Goal: Task Accomplishment & Management: Complete application form

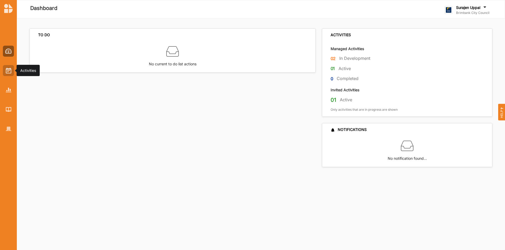
click at [12, 73] on div at bounding box center [8, 70] width 11 height 11
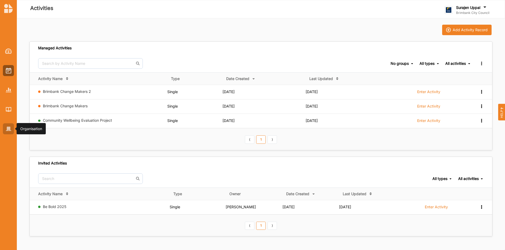
click at [5, 131] on div at bounding box center [8, 129] width 11 height 11
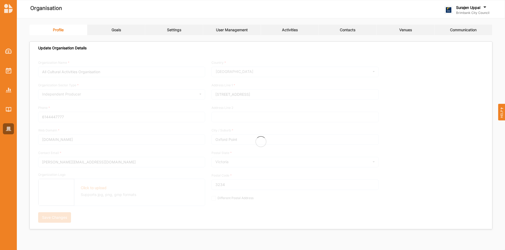
type input "Brimbank City Council"
type input "[PHONE_NUMBER]"
type input "[DOMAIN_NAME]"
type input "[EMAIL_ADDRESS][DOMAIN_NAME]"
type input "[STREET_ADDRESS]"
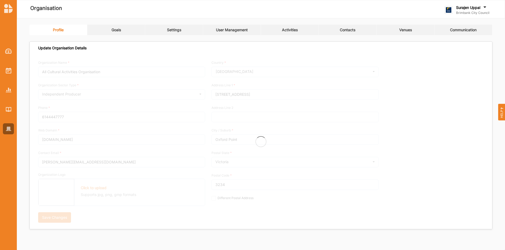
type input "Sunshine"
type input "3020"
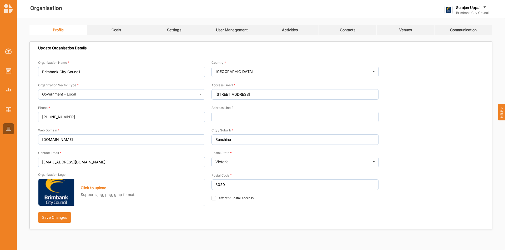
click at [106, 27] on link "Goals" at bounding box center [116, 30] width 58 height 11
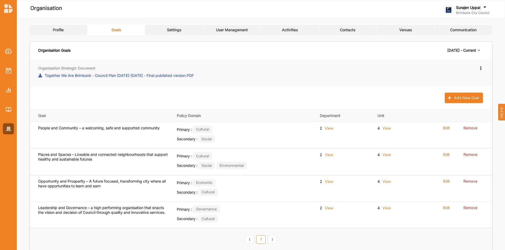
click at [480, 66] on icon at bounding box center [480, 68] width 4 height 4
click at [270, 63] on div "Organisation Strategic Document Together We Are Brimbank - Council Plan [DATE]-…" at bounding box center [261, 72] width 462 height 27
click at [481, 69] on icon at bounding box center [480, 68] width 4 height 4
click at [361, 76] on div "Edit New strategic document" at bounding box center [372, 73] width 223 height 14
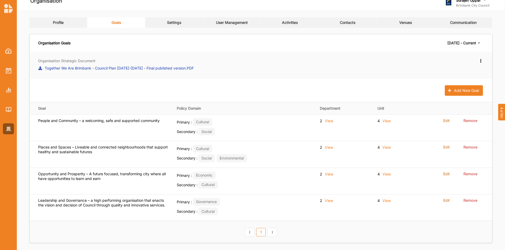
scroll to position [11, 0]
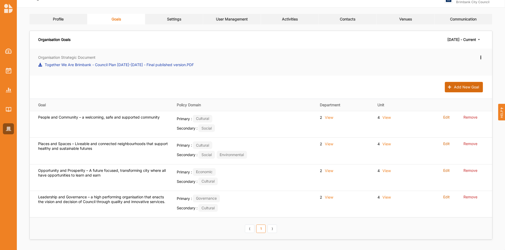
click at [458, 88] on button "Add New Goal" at bounding box center [463, 87] width 38 height 11
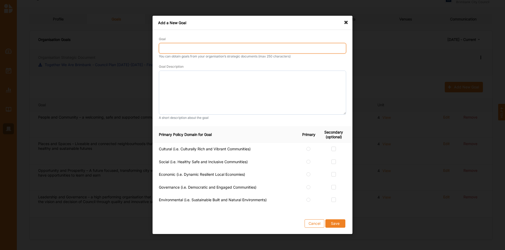
click at [176, 49] on input "Goal" at bounding box center [252, 48] width 187 height 11
click at [325, 220] on button "Save" at bounding box center [335, 224] width 20 height 8
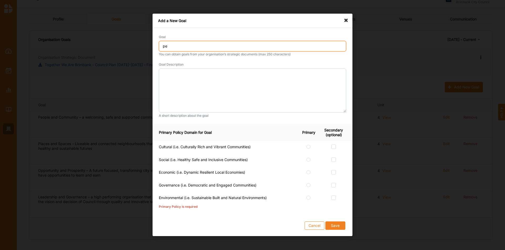
type input "p"
type input "People: Social connection and mental wellbeing"
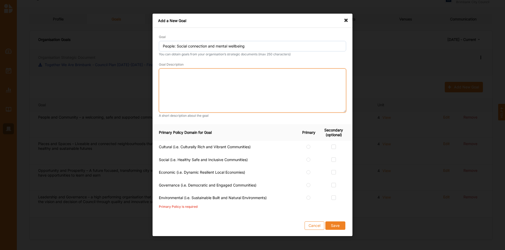
click at [241, 83] on textarea at bounding box center [252, 91] width 187 height 44
click at [184, 70] on textarea at bounding box center [252, 91] width 187 height 44
paste textarea "Everyone belongs, and feels safe, supported, and valued in a connected communit…"
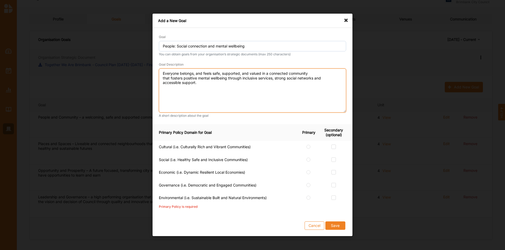
type textarea "Everyone belongs, and feels safe, supported, and valued in a connected communit…"
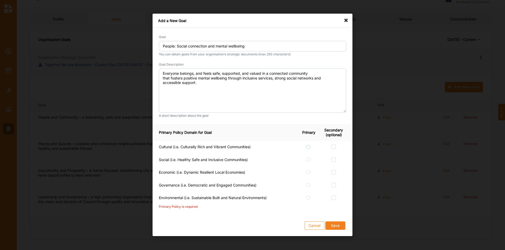
click at [307, 145] on label at bounding box center [308, 145] width 4 height 0
radio input "true"
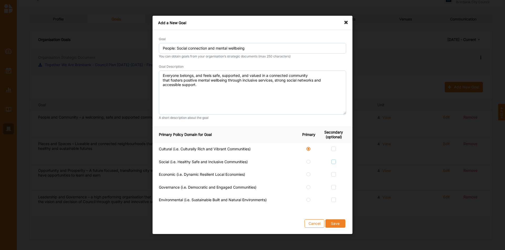
click at [334, 160] on label at bounding box center [333, 160] width 4 height 0
click at [334, 163] on input "checkbox" at bounding box center [333, 162] width 4 height 4
checkbox input "true"
click at [335, 185] on label at bounding box center [333, 185] width 4 height 0
click at [335, 189] on input "checkbox" at bounding box center [333, 187] width 4 height 4
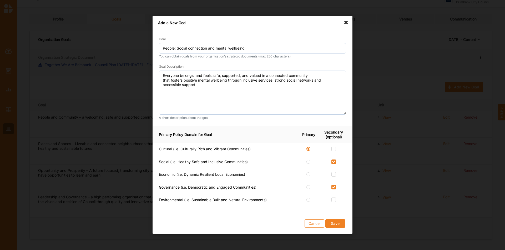
checkbox input "true"
click at [340, 225] on button "Save" at bounding box center [335, 224] width 20 height 8
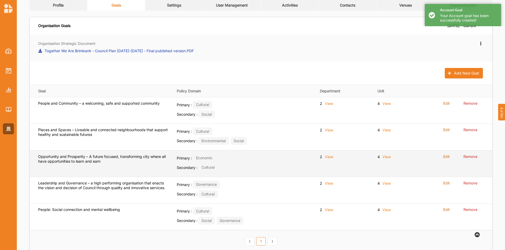
scroll to position [37, 0]
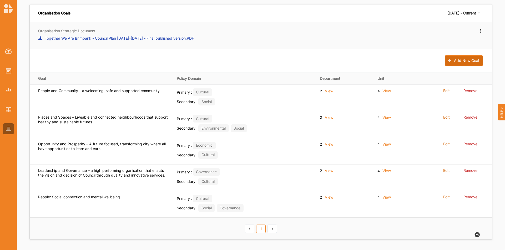
click at [456, 59] on button "Add New Goal" at bounding box center [463, 60] width 38 height 11
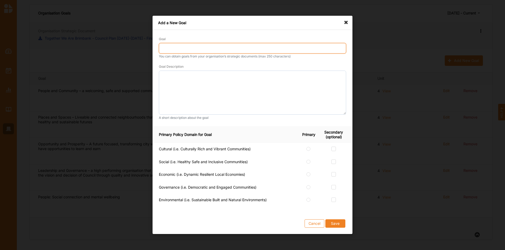
click at [182, 45] on input "Goal" at bounding box center [252, 48] width 187 height 11
type input "People: Healthy and active lifestyles"
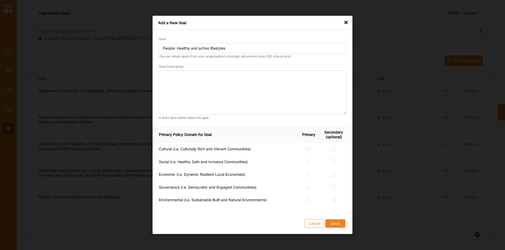
click at [308, 147] on label at bounding box center [308, 147] width 4 height 0
radio input "true"
click at [334, 160] on label at bounding box center [333, 160] width 4 height 0
click at [334, 163] on input "checkbox" at bounding box center [333, 162] width 4 height 4
checkbox input "true"
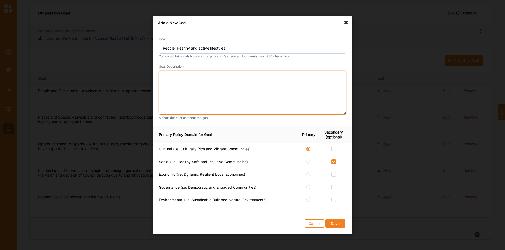
click at [168, 78] on textarea at bounding box center [252, 93] width 187 height 44
paste textarea "Community is empowered to lead healthy, active lives—where environments, progra…"
drag, startPoint x: 161, startPoint y: 81, endPoint x: 213, endPoint y: 91, distance: 53.1
click at [162, 81] on textarea "Community is empowered to lead healthy, active lives—where environments, progra…" at bounding box center [252, 93] width 187 height 44
type textarea "Community is empowered to lead healthy, active lives—where environments, progra…"
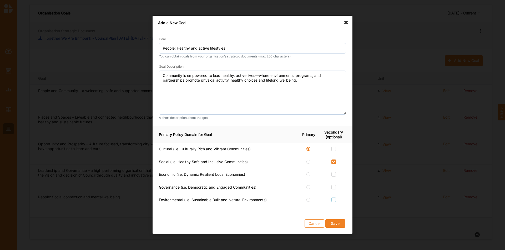
click at [335, 198] on label at bounding box center [333, 198] width 4 height 0
click at [335, 200] on input "checkbox" at bounding box center [333, 200] width 4 height 4
checkbox input "true"
click at [337, 226] on button "Save" at bounding box center [335, 224] width 20 height 8
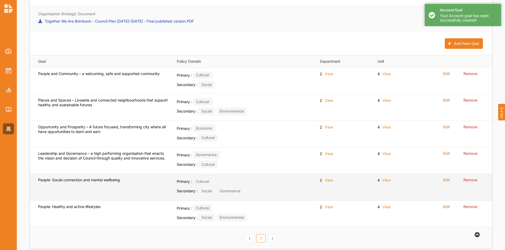
scroll to position [64, 0]
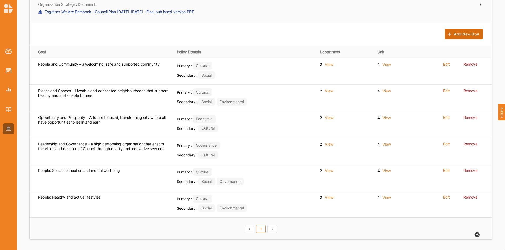
click at [469, 35] on button "Add New Goal" at bounding box center [463, 34] width 38 height 11
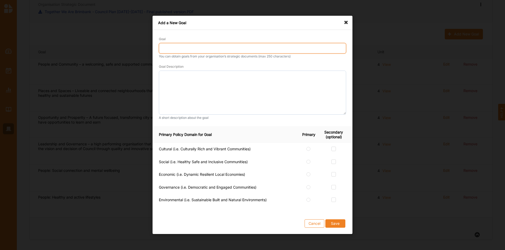
click at [196, 44] on input "Goal" at bounding box center [252, 48] width 187 height 11
type input "Gender equity and preventing gender-based violence"
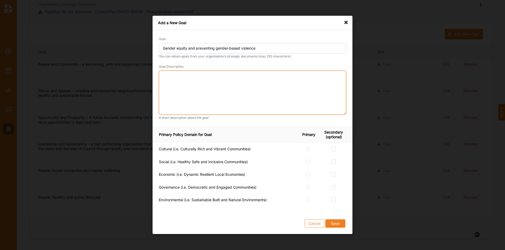
click at [198, 75] on textarea at bounding box center [252, 93] width 187 height 44
paste textarea "Fairness, inclusivity, and gender equity are embedded in all we do, and every p…"
click at [162, 81] on textarea "Fairness, inclusivity, and gender equity are embedded in all we do, and every p…" at bounding box center [252, 93] width 187 height 44
type textarea "Fairness, inclusivity, and gender equity are embedded in all we do, and every p…"
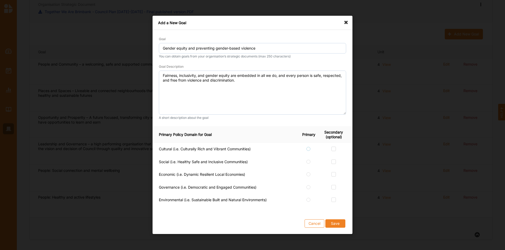
click at [308, 147] on label at bounding box center [308, 147] width 4 height 0
radio input "true"
click at [334, 160] on label at bounding box center [333, 160] width 4 height 0
click at [334, 164] on input "checkbox" at bounding box center [333, 162] width 4 height 4
checkbox input "true"
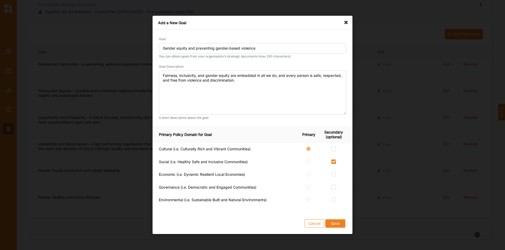
click at [335, 177] on div at bounding box center [333, 176] width 25 height 6
click at [332, 173] on label at bounding box center [333, 173] width 4 height 0
click at [332, 174] on input "checkbox" at bounding box center [333, 175] width 4 height 4
checkbox input "true"
click at [332, 185] on label at bounding box center [333, 185] width 4 height 0
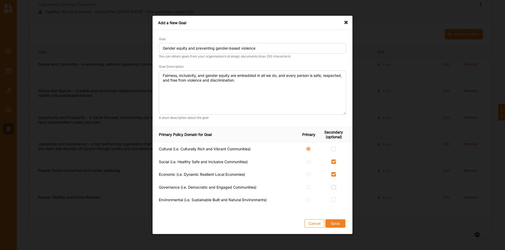
click at [332, 189] on input "checkbox" at bounding box center [333, 187] width 4 height 4
checkbox input "true"
click at [338, 228] on button "Save" at bounding box center [335, 224] width 20 height 8
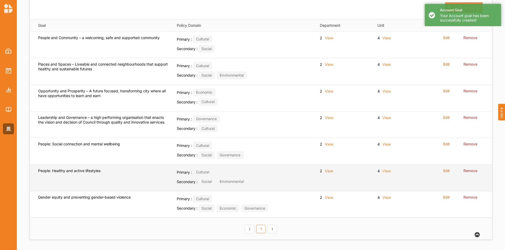
scroll to position [91, 0]
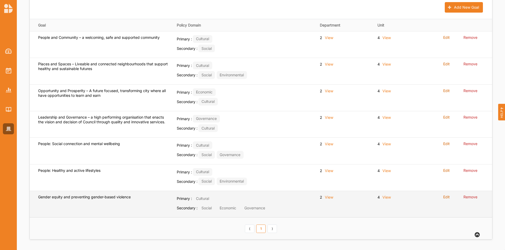
click at [447, 199] on label "Edit" at bounding box center [446, 197] width 7 height 5
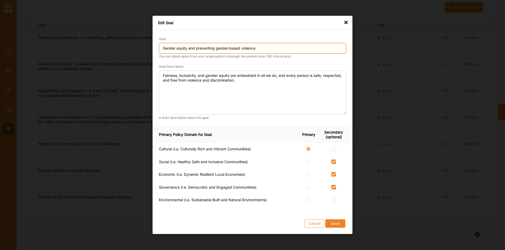
click at [162, 48] on input "Gender equity and preventing gender-based violence" at bounding box center [252, 48] width 187 height 11
type input "People: Gender equity and preventing gender-based violence"
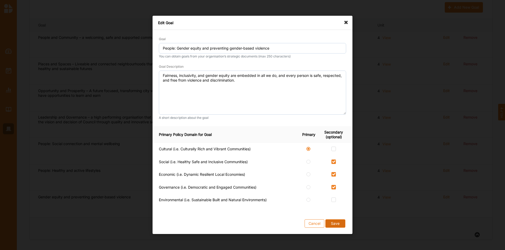
click at [336, 224] on button "Save" at bounding box center [335, 224] width 20 height 8
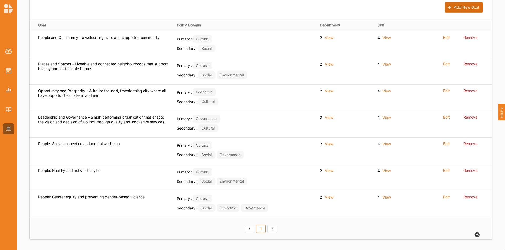
click at [458, 4] on button "Add New Goal" at bounding box center [463, 7] width 38 height 11
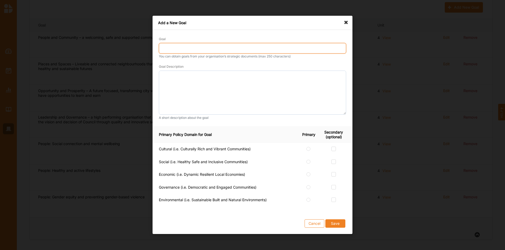
click at [175, 47] on input "Goal" at bounding box center [252, 48] width 187 height 11
type input "People: Creativity, cultural cohesion, inclusion and pride"
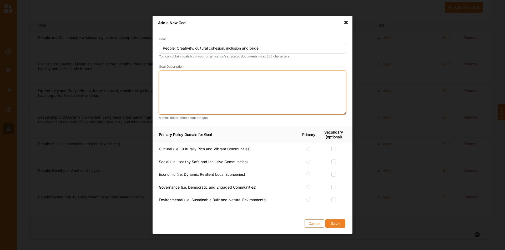
click at [199, 83] on textarea at bounding box center [252, 93] width 187 height 44
click at [220, 76] on textarea at bounding box center [252, 93] width 187 height 44
paste textarea "Cultural cohesion, inclusion and community pride are stronger through supportin…"
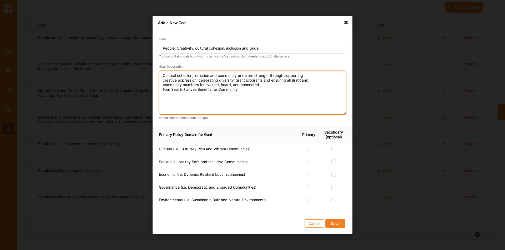
click at [162, 80] on textarea "Cultural cohesion, inclusion and community pride are stronger through supportin…" at bounding box center [252, 93] width 187 height 44
click at [162, 85] on textarea "Cultural cohesion, inclusion and community pride are stronger through supportin…" at bounding box center [252, 93] width 187 height 44
click at [240, 91] on textarea "Cultural cohesion, inclusion and community pride are stronger through supportin…" at bounding box center [252, 93] width 187 height 44
type textarea "Cultural cohesion, inclusion and community pride are stronger through supportin…"
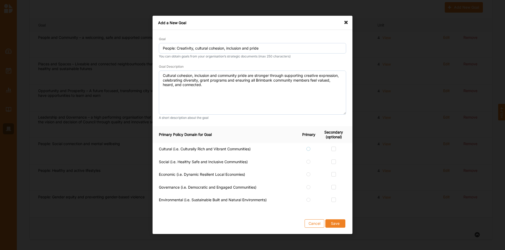
click at [309, 147] on label at bounding box center [308, 147] width 4 height 0
radio input "true"
click at [332, 160] on label at bounding box center [333, 160] width 4 height 0
click at [332, 161] on input "checkbox" at bounding box center [333, 162] width 4 height 4
checkbox input "true"
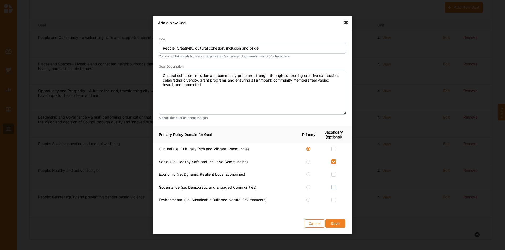
click at [332, 185] on label at bounding box center [333, 185] width 4 height 0
click at [332, 189] on input "checkbox" at bounding box center [333, 187] width 4 height 4
checkbox input "true"
click at [334, 147] on label at bounding box center [333, 147] width 4 height 0
click at [334, 151] on input "checkbox" at bounding box center [333, 149] width 4 height 4
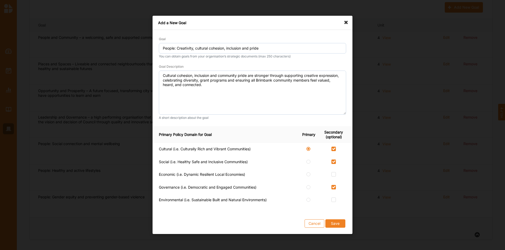
checkbox input "true"
click at [337, 225] on button "Save" at bounding box center [335, 224] width 20 height 8
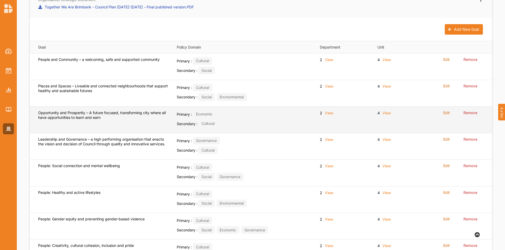
scroll to position [0, 0]
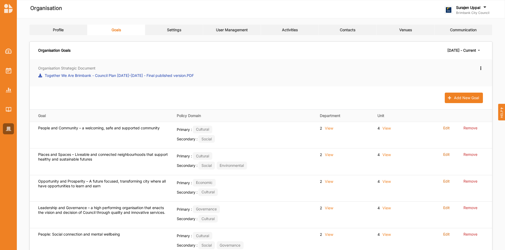
click at [182, 30] on link "Settings" at bounding box center [174, 30] width 58 height 11
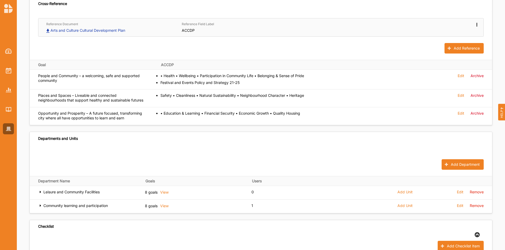
scroll to position [184, 0]
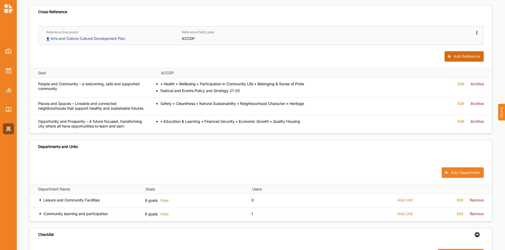
click at [460, 56] on button "Add Reference" at bounding box center [463, 56] width 39 height 11
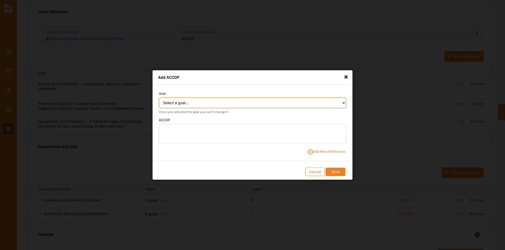
click at [202, 106] on select "Select a goal... People and Community – a welcoming, safe and supported communi…" at bounding box center [252, 103] width 187 height 11
select select "363"
click at [159, 98] on select "Select a goal... People and Community – a welcoming, safe and supported communi…" at bounding box center [252, 103] width 187 height 11
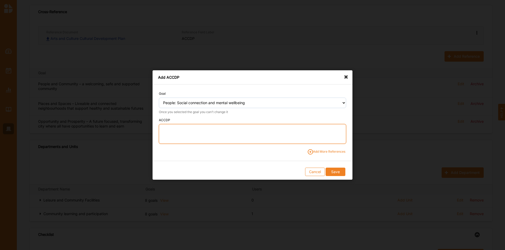
click at [172, 130] on textarea at bounding box center [252, 134] width 187 height 20
click at [217, 129] on textarea "1.1." at bounding box center [252, 134] width 187 height 20
paste textarea "Support and promote community-led initiatives, inclusive environments and activ…"
click at [162, 135] on textarea "1.1. Support and promote community-led initiatives, inclusive environments and …" at bounding box center [252, 134] width 187 height 20
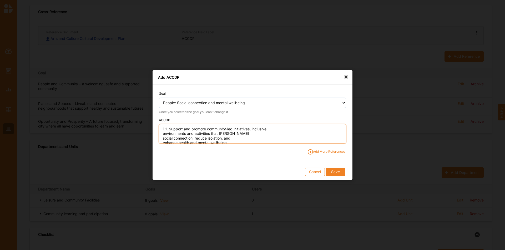
click at [161, 134] on textarea "1.1. Support and promote community-led initiatives, inclusive environments and …" at bounding box center [252, 134] width 187 height 20
click at [163, 139] on textarea "1.1. Support and promote community-led initiatives, inclusive environments and …" at bounding box center [252, 134] width 187 height 20
click at [163, 140] on textarea "1.1. Support and promote community-led initiatives, inclusive environments and …" at bounding box center [252, 134] width 187 height 20
type textarea "1.1. Support and promote community-led initiatives, inclusive environments and …"
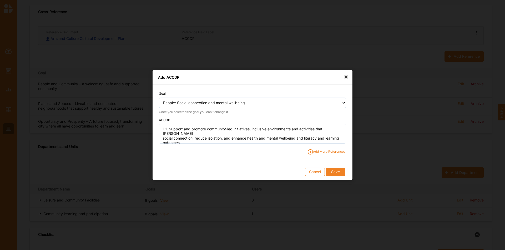
click at [331, 153] on span "Add More References" at bounding box center [326, 152] width 38 height 5
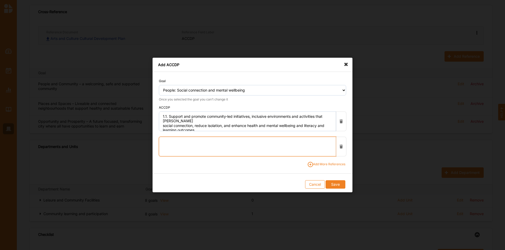
click at [163, 142] on textarea at bounding box center [247, 147] width 177 height 20
drag, startPoint x: 194, startPoint y: 144, endPoint x: 197, endPoint y: 144, distance: 2.7
click at [196, 144] on textarea "1.2." at bounding box center [247, 147] width 177 height 20
paste textarea "Enable the community to navigate and access mental health services."
click at [164, 147] on textarea "1.2. Enable the community to navigate and access mental health services." at bounding box center [247, 147] width 177 height 20
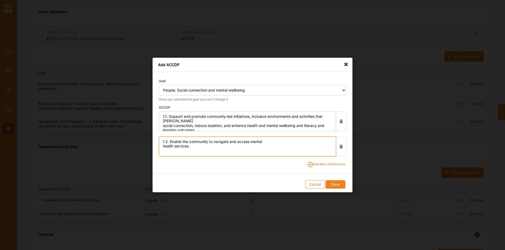
drag, startPoint x: 162, startPoint y: 147, endPoint x: 171, endPoint y: 147, distance: 9.5
click at [162, 147] on textarea "1.2. Enable the community to navigate and access mental health services." at bounding box center [247, 147] width 177 height 20
type textarea "1.2. Enable the community to navigate and access mental health services."
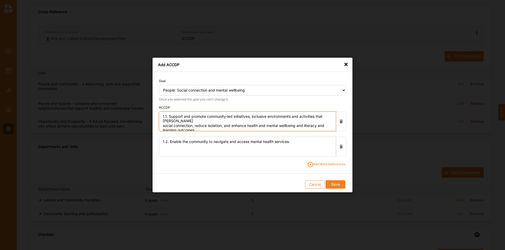
click at [162, 126] on textarea "1.1. Support and promote community-led initiatives, inclusive environments and …" at bounding box center [247, 122] width 177 height 20
type textarea "1.1. Support and promote community-led initiatives, inclusive environments and …"
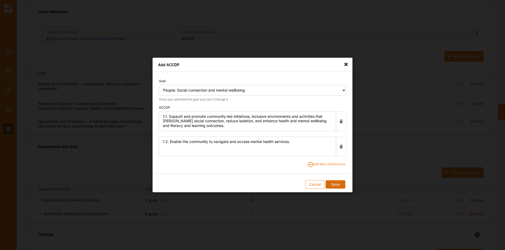
click at [336, 186] on button "Save" at bounding box center [334, 185] width 19 height 8
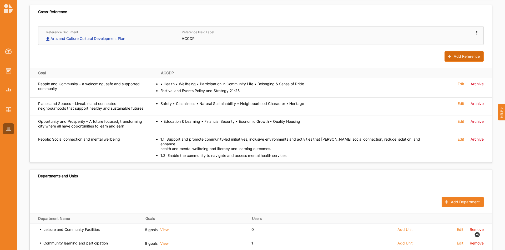
click at [470, 54] on button "Add Reference" at bounding box center [463, 56] width 39 height 11
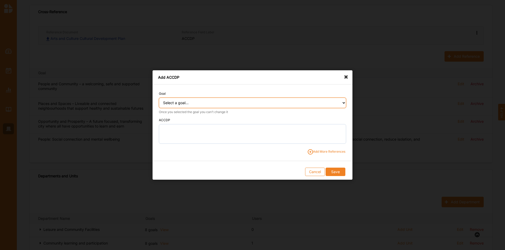
click at [209, 100] on select "Select a goal... People and Community – a welcoming, safe and supported communi…" at bounding box center [252, 103] width 187 height 11
select select "364"
click at [159, 98] on select "Select a goal... People and Community – a welcoming, safe and supported communi…" at bounding box center [252, 103] width 187 height 11
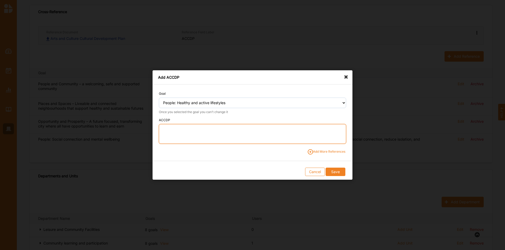
click at [213, 128] on textarea at bounding box center [252, 134] width 187 height 20
click at [189, 127] on textarea "2.1." at bounding box center [252, 134] width 187 height 20
paste textarea "Embed a life stage approach to support wellbeing across all key life stages and…"
click at [161, 134] on textarea "2.1. Embed a life stage approach to support wellbeing across all key life stage…" at bounding box center [252, 134] width 187 height 20
click at [162, 135] on textarea "2.1. Embed a life stage approach to support wellbeing across all key life stage…" at bounding box center [252, 134] width 187 height 20
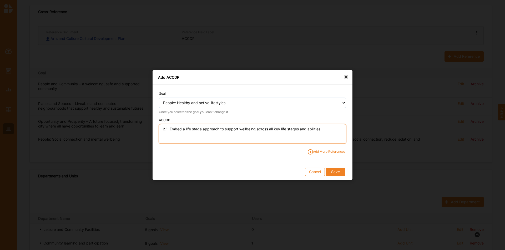
type textarea "2.1. Embed a life stage approach to support wellbeing across all key life stage…"
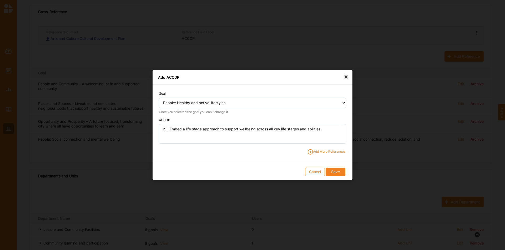
click at [339, 152] on span "Add More References" at bounding box center [326, 152] width 38 height 5
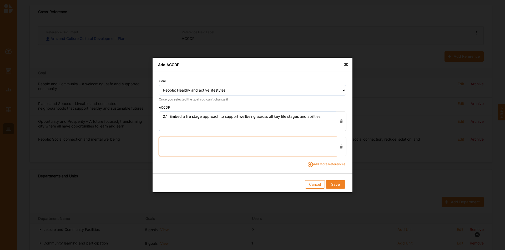
drag, startPoint x: 166, startPoint y: 142, endPoint x: 266, endPoint y: 145, distance: 99.9
click at [167, 142] on textarea at bounding box center [247, 147] width 177 height 20
drag, startPoint x: 185, startPoint y: 143, endPoint x: 195, endPoint y: 150, distance: 12.1
click at [185, 143] on textarea "2.2." at bounding box center [247, 147] width 177 height 20
paste textarea "Promote a healthier and more equitable, sustainable food system in [GEOGRAPHIC_…"
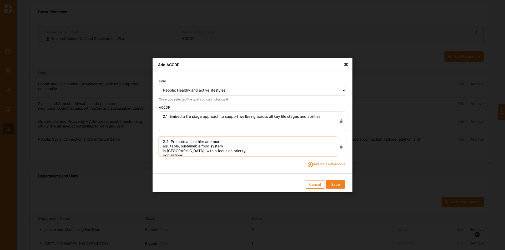
scroll to position [2, 0]
drag, startPoint x: 163, startPoint y: 146, endPoint x: 167, endPoint y: 146, distance: 3.7
click at [164, 146] on textarea "2.2. Promote a healthier and more equitable, sustainable food system in [GEOGRA…" at bounding box center [247, 147] width 177 height 20
click at [284, 143] on textarea "2.2. Promote a healthier and more equitable, sustainable food system in [GEOGRA…" at bounding box center [247, 147] width 177 height 20
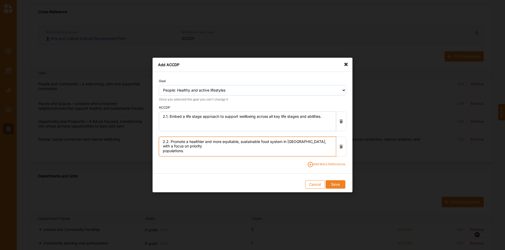
click at [161, 154] on textarea "2.2. Promote a healthier and more equitable, sustainable food system in [GEOGRA…" at bounding box center [247, 147] width 177 height 20
type textarea "2.2. Promote a healthier and more equitable, sustainable food system in [GEOGRA…"
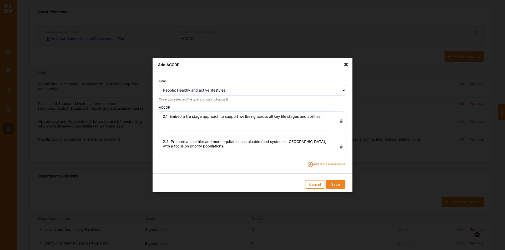
click at [322, 163] on span "Add More References" at bounding box center [326, 164] width 38 height 5
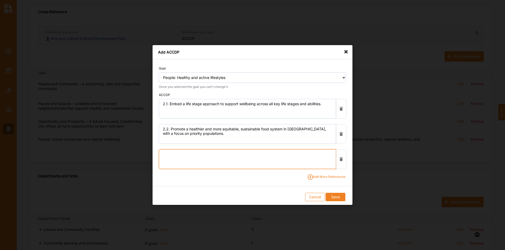
click at [171, 155] on textarea at bounding box center [247, 160] width 177 height 20
drag, startPoint x: 172, startPoint y: 150, endPoint x: 179, endPoint y: 154, distance: 8.2
click at [175, 152] on textarea "2.3." at bounding box center [247, 160] width 177 height 20
paste textarea "Strengthen community health and connections by engaging community and priority …"
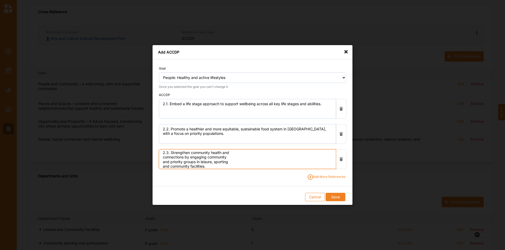
click at [164, 157] on textarea "2.3. Strengthen community health and connections by engaging community and prio…" at bounding box center [247, 160] width 177 height 20
click at [304, 154] on textarea "2.3. Strengthen community health and connections by engaging community and prio…" at bounding box center [247, 160] width 177 height 20
click at [207, 158] on textarea "2.3. Strengthen community health and connections by engaging community and prio…" at bounding box center [247, 160] width 177 height 20
type textarea "2.3. Strengthen community health and connections by engaging community and prio…"
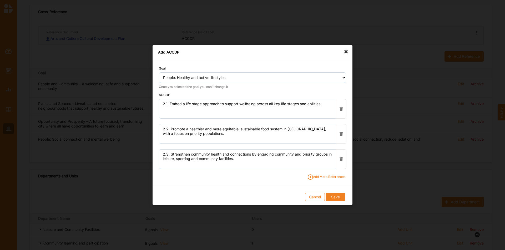
click at [320, 177] on span "Add More References" at bounding box center [326, 177] width 38 height 5
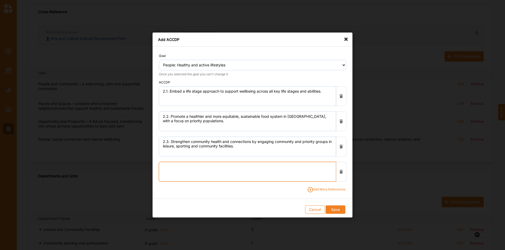
click at [175, 165] on textarea at bounding box center [247, 172] width 177 height 20
click at [177, 168] on textarea "2.4." at bounding box center [247, 172] width 177 height 20
paste textarea "Support community resilience and maintain emergency management systems, partner…"
click at [252, 171] on textarea "2.4. Support community resilience and maintain emergency management systems, pa…" at bounding box center [247, 172] width 177 height 20
click at [242, 169] on textarea "2.4. Support community resilience and maintain emergency management systems, pa…" at bounding box center [247, 172] width 177 height 20
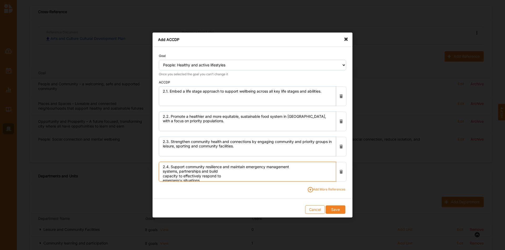
click at [311, 167] on textarea "2.4. Support community resilience and maintain emergency management systems, pa…" at bounding box center [247, 172] width 177 height 20
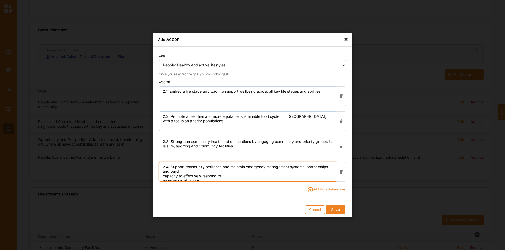
scroll to position [158, 0]
click at [182, 171] on textarea "2.4. Support community resilience and maintain emergency management systems, pa…" at bounding box center [247, 172] width 177 height 20
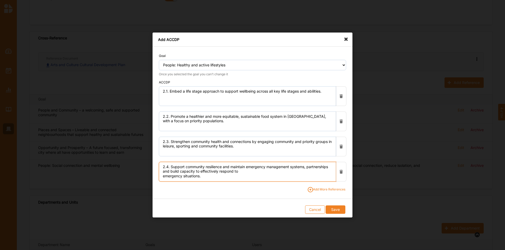
click at [260, 172] on textarea "2.4. Support community resilience and maintain emergency management systems, pa…" at bounding box center [247, 172] width 177 height 20
type textarea "2.4. Support community resilience and maintain emergency management systems, pa…"
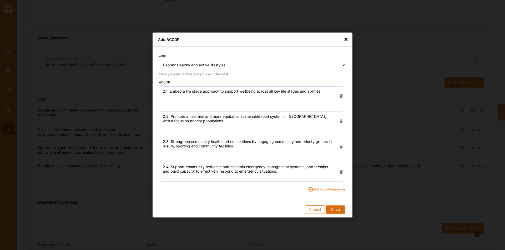
click at [338, 210] on button "Save" at bounding box center [334, 210] width 19 height 8
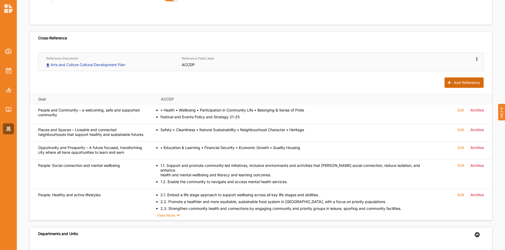
click at [465, 81] on button "Add Reference" at bounding box center [463, 83] width 39 height 11
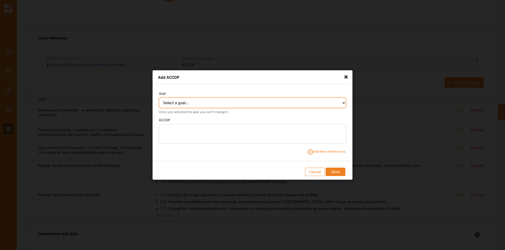
click at [202, 103] on select "Select a goal... People and Community – a welcoming, safe and supported communi…" at bounding box center [252, 103] width 187 height 11
select select "365"
click at [159, 98] on select "Select a goal... People and Community – a welcoming, safe and supported communi…" at bounding box center [252, 103] width 187 height 11
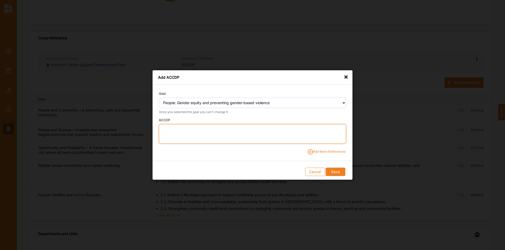
click at [200, 130] on textarea at bounding box center [252, 134] width 187 height 20
click at [182, 130] on textarea "3.1." at bounding box center [252, 134] width 187 height 20
paste textarea "Provide targeted support for women who are experiencing or at risk of family vi…"
click at [253, 128] on textarea "3.1. Provide targeted support for women who are experiencing or at risk of fami…" at bounding box center [252, 134] width 187 height 20
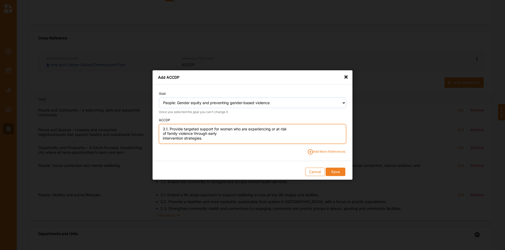
scroll to position [0, 0]
click at [292, 130] on textarea "3.1. Provide targeted support for women who are experiencing or at risk of fami…" at bounding box center [252, 134] width 187 height 20
click at [172, 133] on textarea "3.1. Provide targeted support for women who are experiencing or at risk of fami…" at bounding box center [252, 134] width 187 height 20
type textarea "3.1. Provide targeted support for women who are experiencing or at risk of fami…"
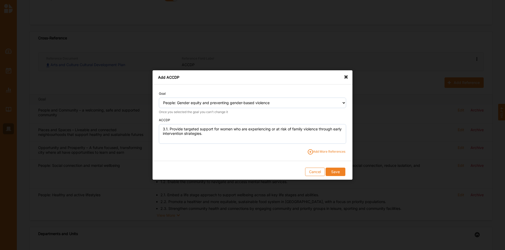
drag, startPoint x: 333, startPoint y: 172, endPoint x: 269, endPoint y: 163, distance: 65.3
click at [269, 163] on form "Goal Select a goal... People and Community – a welcoming, safe and supported co…" at bounding box center [252, 132] width 200 height 95
click at [329, 153] on span "Add More References" at bounding box center [326, 152] width 38 height 5
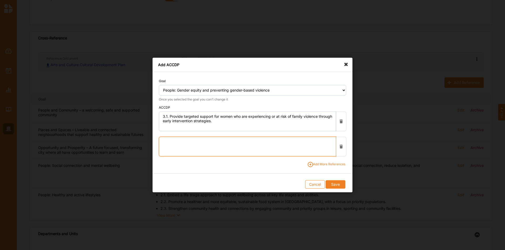
drag, startPoint x: 163, startPoint y: 140, endPoint x: 195, endPoint y: 137, distance: 32.4
click at [163, 140] on textarea at bounding box center [247, 147] width 177 height 20
click at [185, 143] on textarea "3.2." at bounding box center [247, 147] width 177 height 20
paste textarea "[PERSON_NAME] advocacy and implement a strategic framework to combat gender-bas…"
click at [243, 143] on textarea "3.2. [PERSON_NAME] advocacy and implement a strategic framework to combat gende…" at bounding box center [247, 147] width 177 height 20
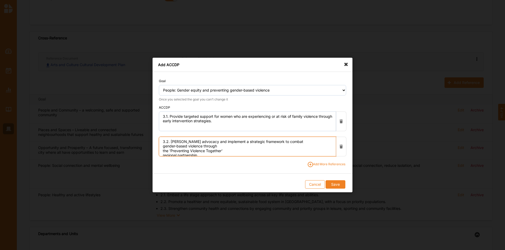
click at [287, 141] on textarea "3.2. [PERSON_NAME] advocacy and implement a strategic framework to combat gende…" at bounding box center [247, 147] width 177 height 20
click at [184, 147] on textarea "3.2. [PERSON_NAME] advocacy and implement a strategic framework to combat gende…" at bounding box center [247, 147] width 177 height 20
click at [251, 149] on textarea "3.2. [PERSON_NAME] advocacy and implement a strategic framework to combat gende…" at bounding box center [247, 147] width 177 height 20
click at [239, 146] on textarea "3.2. [PERSON_NAME] advocacy and implement a strategic framework to combat gende…" at bounding box center [247, 147] width 177 height 20
type textarea "3.2. [PERSON_NAME] advocacy and implement a strategic framework to combat gende…"
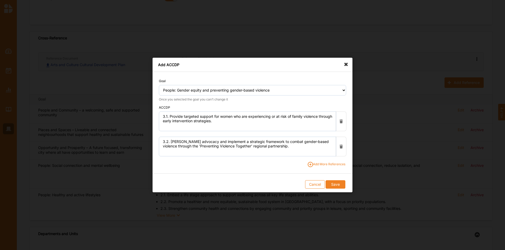
click at [328, 163] on span "Add More References" at bounding box center [326, 164] width 38 height 5
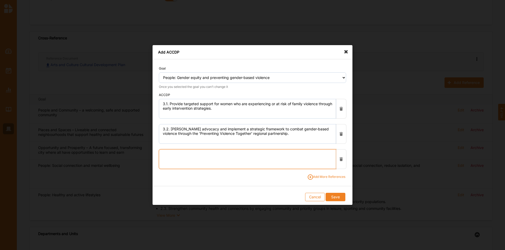
click at [164, 152] on textarea at bounding box center [247, 160] width 177 height 20
paste textarea "Continue to model a safe, healthy, diverse and equitable organisation."
click at [235, 153] on textarea "3.3. Continue to model a safe, healthy, diverse and equitable organisation." at bounding box center [247, 160] width 177 height 20
type textarea "3.3. Continue to model a safe, healthy, diverse and equitable organisation."
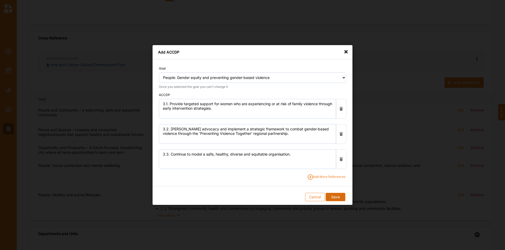
click at [335, 198] on button "Save" at bounding box center [334, 197] width 19 height 8
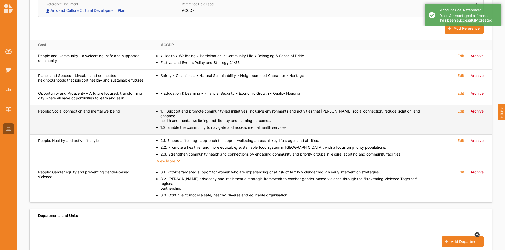
scroll to position [184, 0]
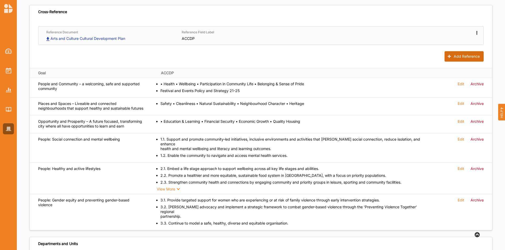
click at [468, 57] on button "Add Reference" at bounding box center [463, 56] width 39 height 11
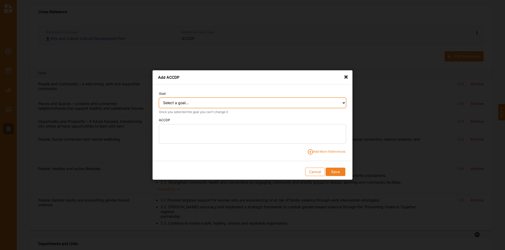
click at [217, 104] on select "Select a goal... People and Community – a welcoming, safe and supported communi…" at bounding box center [252, 103] width 187 height 11
select select "366"
click at [159, 98] on select "Select a goal... People and Community – a welcoming, safe and supported communi…" at bounding box center [252, 103] width 187 height 11
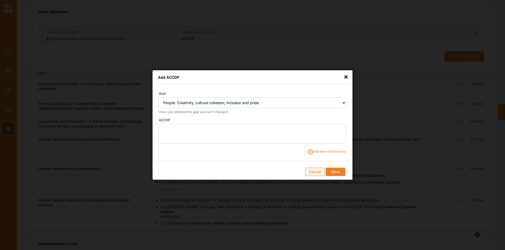
click at [310, 173] on button "Cancel" at bounding box center [315, 172] width 20 height 8
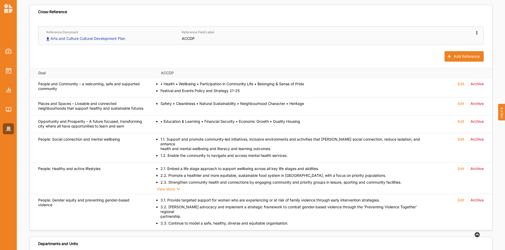
click at [476, 31] on icon at bounding box center [476, 32] width 4 height 4
click at [420, 51] on label "Create New Cross-Reference Document" at bounding box center [440, 53] width 69 height 4
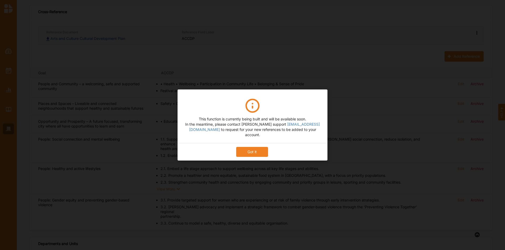
click at [249, 148] on button "Got it" at bounding box center [252, 152] width 32 height 10
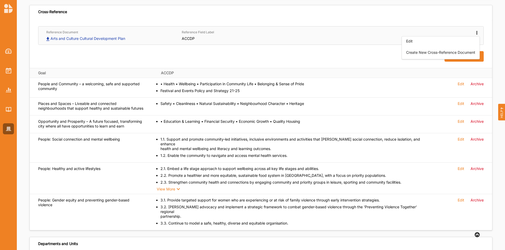
click at [331, 39] on div "Edit Create New Cross-Reference Document" at bounding box center [398, 35] width 162 height 11
click at [468, 55] on button "Add Reference" at bounding box center [463, 56] width 39 height 11
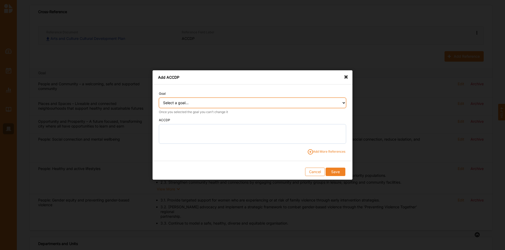
click at [222, 104] on select "Select a goal... People and Community – a welcoming, safe and supported communi…" at bounding box center [252, 103] width 187 height 11
select select "366"
click at [159, 98] on select "Select a goal... People and Community – a welcoming, safe and supported communi…" at bounding box center [252, 103] width 187 height 11
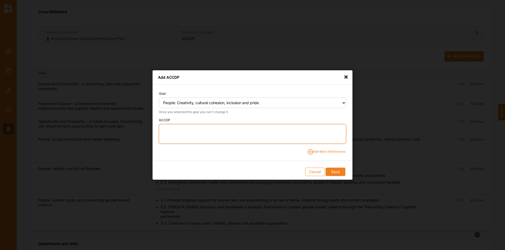
click at [181, 134] on textarea at bounding box center [252, 134] width 187 height 20
click at [193, 130] on textarea "4.1." at bounding box center [252, 134] width 187 height 20
paste textarea "[PERSON_NAME] inclusive artistic and cultural experiences and programs that cel…"
click at [241, 130] on textarea "4.1. [PERSON_NAME] inclusive artistic and cultural experiences and programs tha…" at bounding box center [252, 134] width 187 height 20
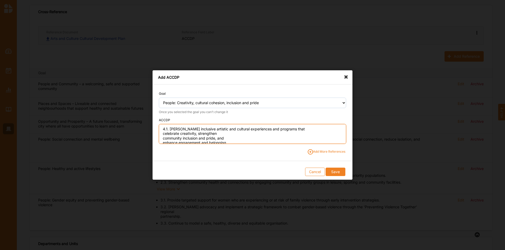
click at [294, 128] on textarea "4.1. [PERSON_NAME] inclusive artistic and cultural experiences and programs tha…" at bounding box center [252, 134] width 187 height 20
click at [331, 128] on textarea "4.1. [PERSON_NAME] inclusive artistic and cultural experiences and programs tha…" at bounding box center [252, 134] width 187 height 20
click at [229, 134] on textarea "4.1. [PERSON_NAME] inclusive artistic and cultural experiences and programs tha…" at bounding box center [252, 134] width 187 height 20
type textarea "4.1. [PERSON_NAME] inclusive artistic and cultural experiences and programs tha…"
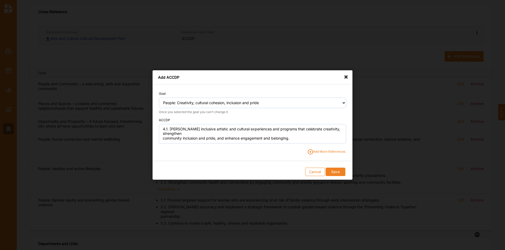
click at [328, 151] on span "Add More References" at bounding box center [326, 152] width 38 height 5
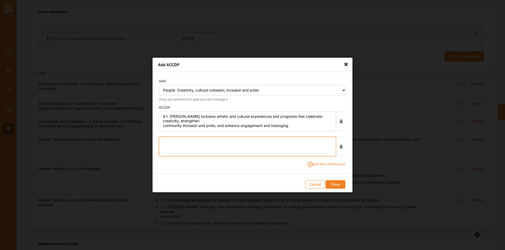
click at [193, 145] on textarea at bounding box center [247, 147] width 177 height 20
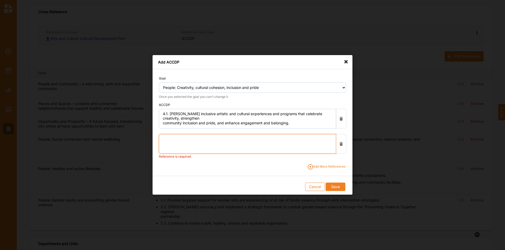
click at [182, 141] on textarea at bounding box center [247, 144] width 177 height 20
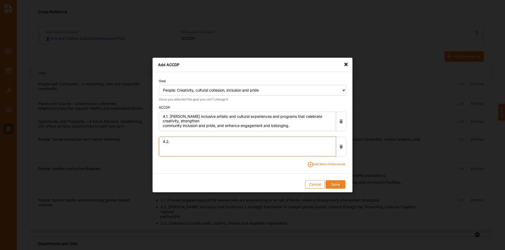
paste textarea "Respect and celebrate Aboriginal and [PERSON_NAME] [PERSON_NAME] Islander peopl…"
click at [245, 146] on textarea "4.2. Respect and celebrate [DEMOGRAPHIC_DATA] and [PERSON_NAME] [PERSON_NAME] I…" at bounding box center [247, 147] width 177 height 20
click at [232, 142] on textarea "4.2. Respect and celebrate [DEMOGRAPHIC_DATA] and [PERSON_NAME] [PERSON_NAME] I…" at bounding box center [247, 147] width 177 height 20
click at [296, 141] on textarea "4.2. Respect and celebrate [DEMOGRAPHIC_DATA] and [PERSON_NAME] [PERSON_NAME] I…" at bounding box center [247, 147] width 177 height 20
type textarea "4.2. Respect and celebrate [DEMOGRAPHIC_DATA] and [PERSON_NAME] [PERSON_NAME] I…"
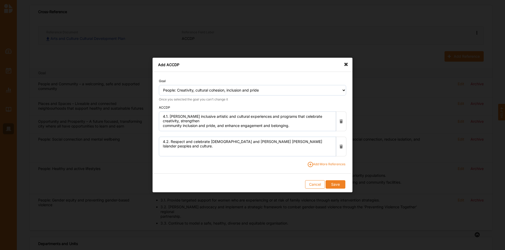
click at [331, 163] on span "Add More References" at bounding box center [326, 164] width 38 height 5
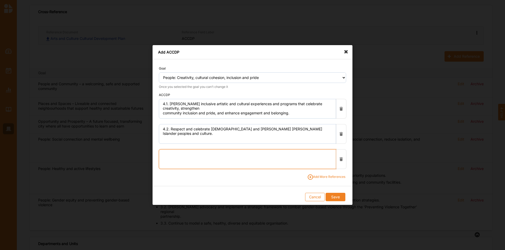
drag, startPoint x: 179, startPoint y: 155, endPoint x: 418, endPoint y: 169, distance: 239.6
click at [180, 155] on textarea at bounding box center [247, 160] width 177 height 20
drag, startPoint x: 181, startPoint y: 160, endPoint x: 178, endPoint y: 154, distance: 6.3
click at [181, 159] on textarea "4.3." at bounding box center [247, 160] width 177 height 20
paste textarea "[PERSON_NAME] community pride by recognising and celebrating the contributions …"
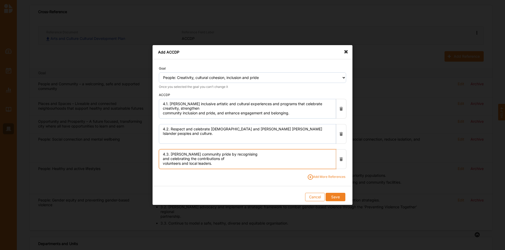
click at [248, 153] on textarea "4.3. [PERSON_NAME] community pride by recognising and celebrating the contribut…" at bounding box center [247, 160] width 177 height 20
click at [312, 157] on textarea "4.3. [PERSON_NAME] community pride by recognising and celebrating the contribut…" at bounding box center [247, 160] width 177 height 20
type textarea "4.3. [PERSON_NAME] community pride by recognising and celebrating the contribut…"
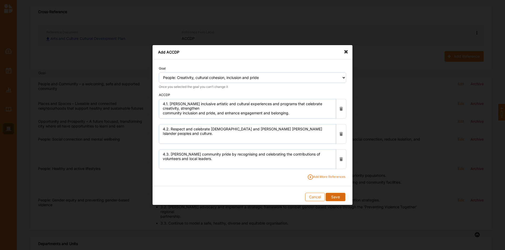
click at [340, 197] on button "Save" at bounding box center [334, 197] width 19 height 8
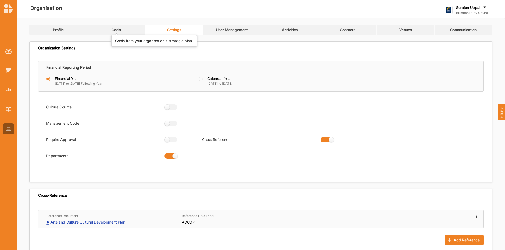
click at [118, 30] on div "Goals" at bounding box center [115, 30] width 9 height 5
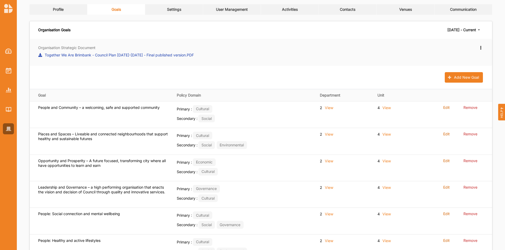
scroll to position [12, 0]
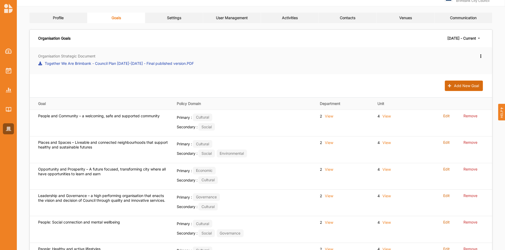
click at [457, 88] on button "Add New Goal" at bounding box center [463, 86] width 38 height 11
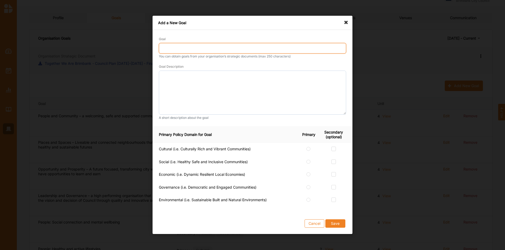
click at [168, 47] on input "Goal" at bounding box center [252, 48] width 187 height 11
type input "Places: Roads, footpaths and 'getting around' [GEOGRAPHIC_DATA]"
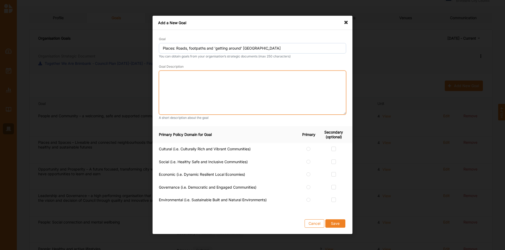
click at [183, 83] on textarea at bounding box center [252, 93] width 187 height 44
paste textarea "Safety and accessibility of our transport network are strengthened by prioritis…"
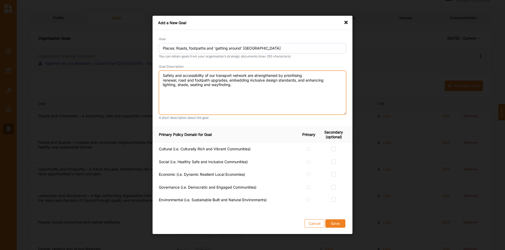
click at [163, 82] on textarea "Safety and accessibility of our transport network are strengthened by prioritis…" at bounding box center [252, 93] width 187 height 44
click at [299, 80] on textarea "Safety and accessibility of our transport network are strengthened by prioritis…" at bounding box center [252, 93] width 187 height 44
type textarea "Safety and accessibility of our transport network are strengthened by prioritis…"
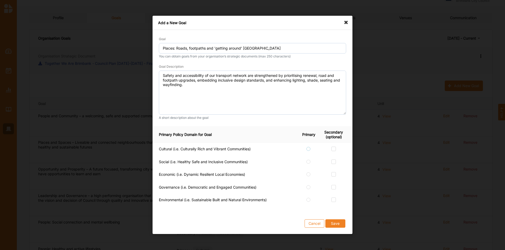
click at [307, 147] on label at bounding box center [308, 147] width 4 height 0
radio input "true"
click at [336, 163] on div at bounding box center [333, 163] width 25 height 6
click at [334, 160] on label at bounding box center [333, 160] width 4 height 0
click at [334, 163] on input "checkbox" at bounding box center [333, 162] width 4 height 4
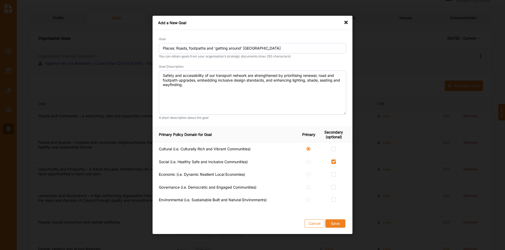
checkbox input "true"
click at [332, 173] on label at bounding box center [333, 173] width 4 height 0
click at [332, 175] on input "checkbox" at bounding box center [333, 175] width 4 height 4
click at [335, 173] on label at bounding box center [333, 173] width 4 height 0
click at [335, 175] on input "checkbox" at bounding box center [333, 175] width 4 height 4
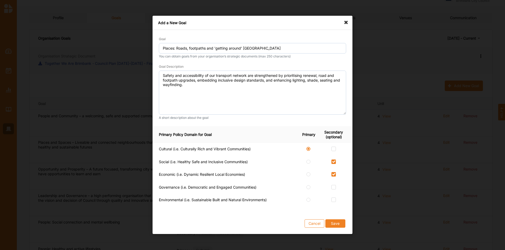
checkbox input "false"
click at [334, 190] on div at bounding box center [333, 188] width 25 height 6
click at [334, 185] on label at bounding box center [333, 185] width 4 height 0
click at [334, 187] on input "checkbox" at bounding box center [333, 187] width 4 height 4
checkbox input "true"
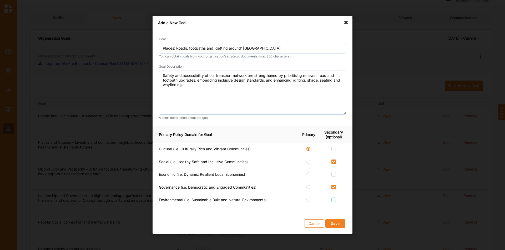
click at [335, 198] on label at bounding box center [333, 198] width 4 height 0
click at [335, 202] on input "checkbox" at bounding box center [333, 200] width 4 height 4
checkbox input "true"
click at [334, 224] on button "Save" at bounding box center [335, 224] width 20 height 8
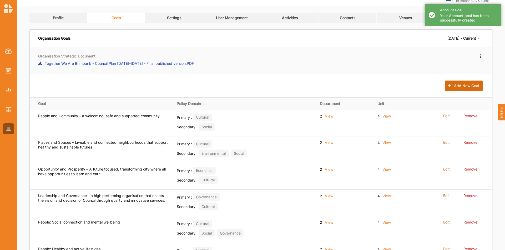
click at [463, 84] on button "Add New Goal" at bounding box center [463, 86] width 38 height 11
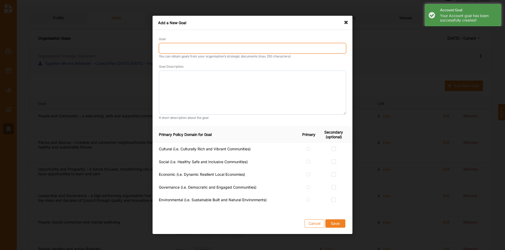
drag, startPoint x: 182, startPoint y: 47, endPoint x: 190, endPoint y: 40, distance: 10.6
click at [182, 47] on input "Goal" at bounding box center [252, 48] width 187 height 11
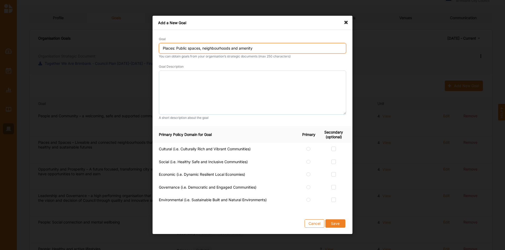
type input "Places: Public spaces, neighbourhoods and amenity"
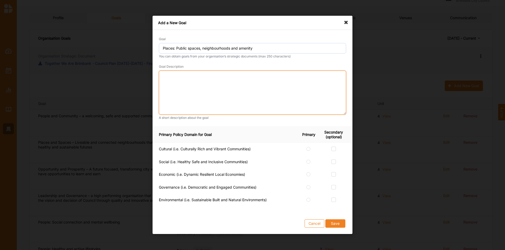
click at [206, 80] on textarea at bounding box center [252, 93] width 187 height 44
paste textarea "Attractive, well-maintained and welcoming public spaces and amenities that cult…"
click at [163, 82] on textarea "Attractive, well-maintained and welcoming public spaces and amenities that cult…" at bounding box center [252, 93] width 187 height 44
type textarea "Attractive, well-maintained and welcoming public spaces and amenities that cult…"
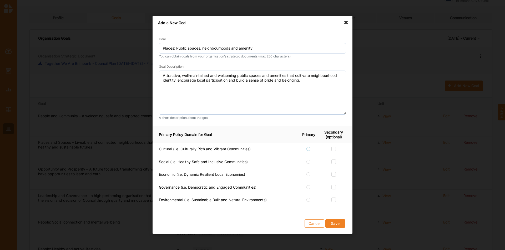
click at [307, 147] on label at bounding box center [308, 147] width 4 height 0
radio input "true"
click at [333, 147] on label at bounding box center [333, 147] width 4 height 0
click at [333, 148] on input "checkbox" at bounding box center [333, 149] width 4 height 4
checkbox input "true"
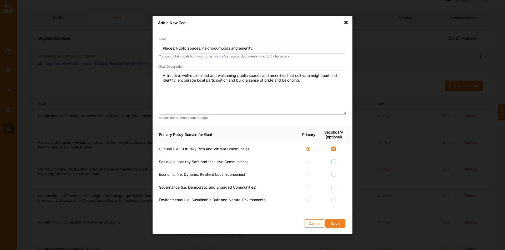
click at [333, 160] on label at bounding box center [333, 160] width 4 height 0
click at [333, 160] on input "checkbox" at bounding box center [333, 162] width 4 height 4
checkbox input "true"
click at [334, 185] on label at bounding box center [333, 185] width 4 height 0
click at [334, 187] on input "checkbox" at bounding box center [333, 187] width 4 height 4
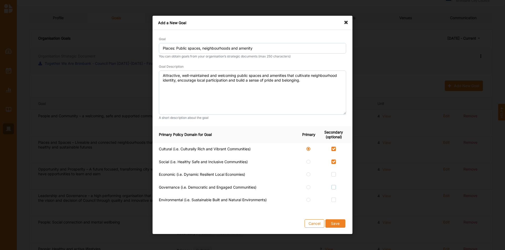
checkbox input "true"
click at [335, 147] on label at bounding box center [333, 147] width 4 height 0
click at [335, 148] on input "checkbox" at bounding box center [333, 149] width 4 height 4
checkbox input "false"
drag, startPoint x: 332, startPoint y: 225, endPoint x: 338, endPoint y: 228, distance: 6.9
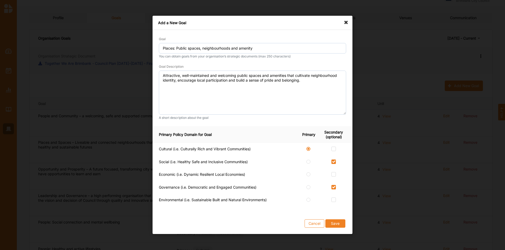
click at [333, 225] on button "Save" at bounding box center [335, 224] width 20 height 8
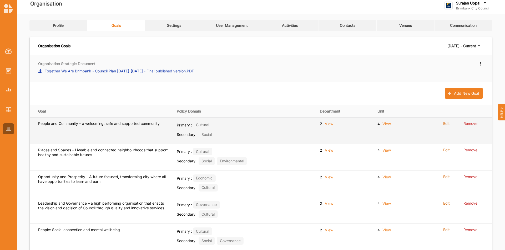
scroll to position [0, 0]
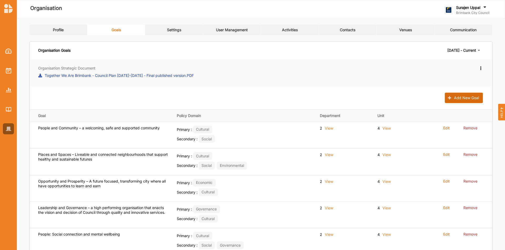
click at [467, 99] on button "Add New Goal" at bounding box center [463, 98] width 38 height 11
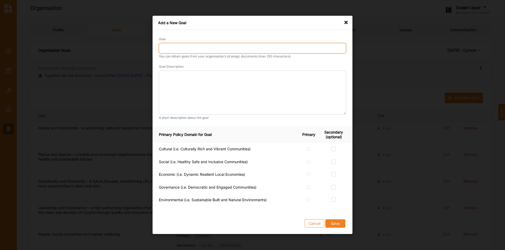
click at [184, 47] on input "Goal" at bounding box center [252, 48] width 187 height 11
type input "Places: Climate emergency, conservation and environmental sustainability"
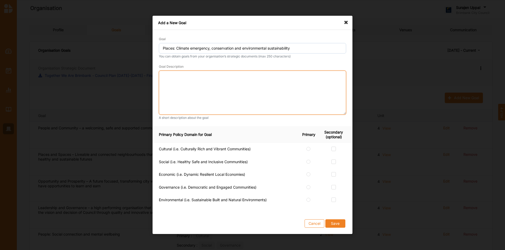
click at [240, 83] on textarea at bounding box center [252, 93] width 187 height 44
click at [232, 92] on textarea at bounding box center [252, 93] width 187 height 44
paste textarea "Environmental stewardship is strengthened through climate action, sustainabilit…"
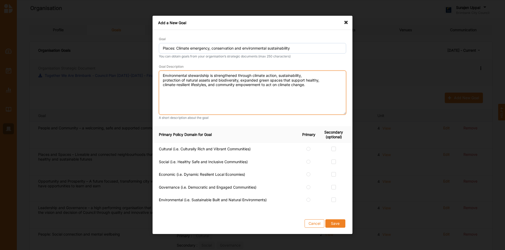
click at [163, 80] on textarea "Environmental stewardship is strengthened through climate action, sustainabilit…" at bounding box center [252, 93] width 187 height 44
click at [288, 81] on textarea "Environmental stewardship is strengthened through climate action, sustainabilit…" at bounding box center [252, 93] width 187 height 44
type textarea "Environmental stewardship is strengthened through climate action, sustainabilit…"
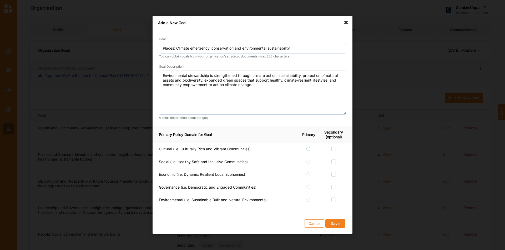
click at [309, 147] on label at bounding box center [308, 147] width 4 height 0
radio input "true"
click at [333, 198] on label at bounding box center [333, 198] width 4 height 0
click at [333, 201] on input "checkbox" at bounding box center [333, 200] width 4 height 4
checkbox input "true"
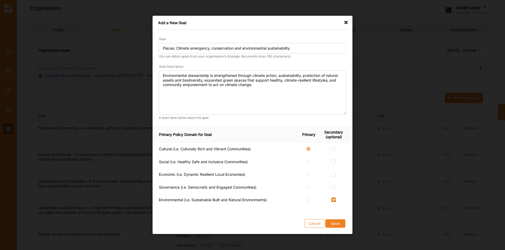
click at [256, 131] on th "Primary Policy Domain for Goal" at bounding box center [225, 134] width 147 height 17
click at [336, 223] on button "Save" at bounding box center [335, 224] width 20 height 8
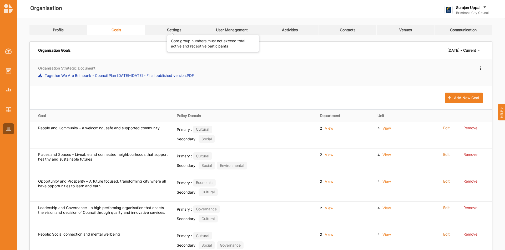
click at [176, 29] on div "Settings" at bounding box center [174, 30] width 14 height 5
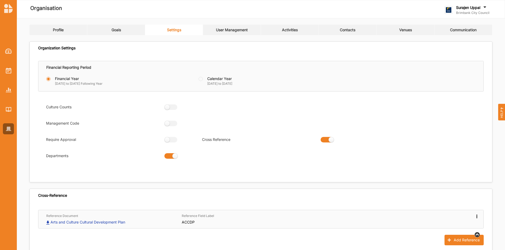
scroll to position [131, 0]
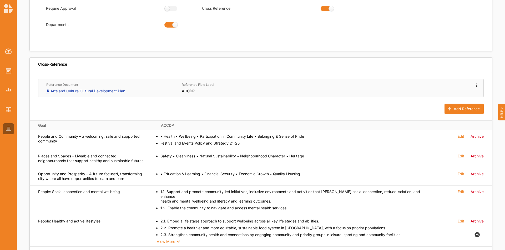
click at [474, 85] on icon at bounding box center [476, 85] width 4 height 4
click at [383, 67] on div "Cross-Reference" at bounding box center [261, 65] width 462 height 15
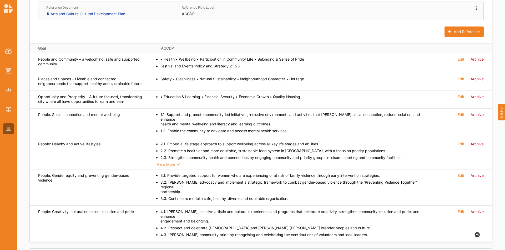
scroll to position [184, 0]
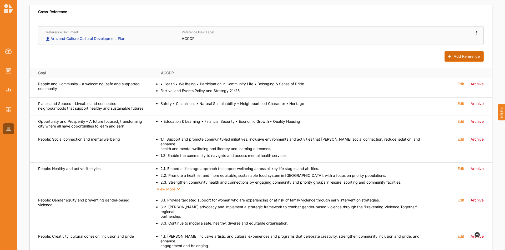
click at [447, 54] on button "Add Reference" at bounding box center [463, 56] width 39 height 11
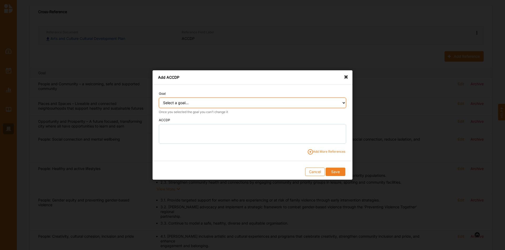
click at [186, 103] on select "Select a goal... People and Community – a welcoming, safe and supported communi…" at bounding box center [252, 103] width 187 height 11
select select "367"
click at [159, 98] on select "Select a goal... People and Community – a welcoming, safe and supported communi…" at bounding box center [252, 103] width 187 height 11
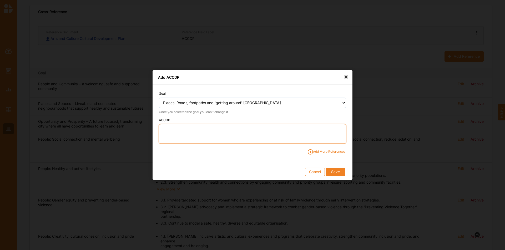
click at [189, 134] on textarea at bounding box center [252, 134] width 187 height 20
click at [180, 130] on textarea "5.1." at bounding box center [252, 134] width 187 height 20
paste textarea "Deliver well-maintained roads, shared user paths and footpaths and road improve…"
click at [245, 131] on textarea "5.1. Deliver well-maintained roads, shared user paths and footpaths and road im…" at bounding box center [252, 134] width 187 height 20
drag, startPoint x: 307, startPoint y: 131, endPoint x: 358, endPoint y: 127, distance: 50.9
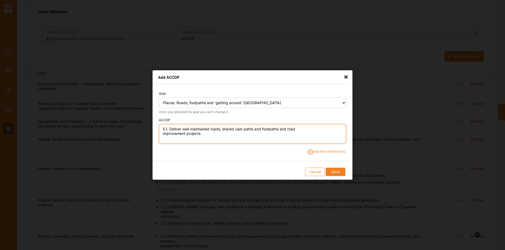
click at [308, 130] on textarea "5.1. Deliver well-maintained roads, shared user paths and footpaths and road im…" at bounding box center [252, 134] width 187 height 20
type textarea "5.1. Deliver well-maintained roads, shared user paths and footpaths and road im…"
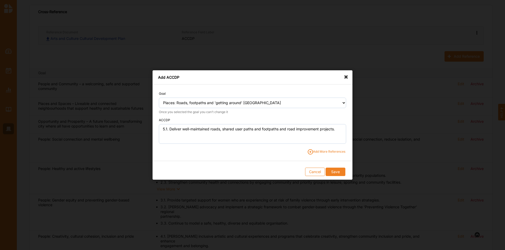
click at [341, 151] on span "Add More References" at bounding box center [326, 152] width 38 height 5
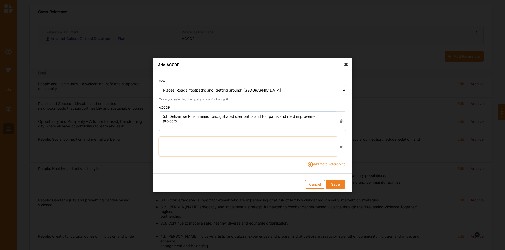
click at [241, 144] on textarea at bounding box center [247, 147] width 177 height 20
click at [198, 142] on textarea "5.2." at bounding box center [247, 147] width 177 height 20
paste textarea "Contribute to the development of a transport network that is active, sustainabl…"
drag, startPoint x: 235, startPoint y: 142, endPoint x: 250, endPoint y: 143, distance: 15.1
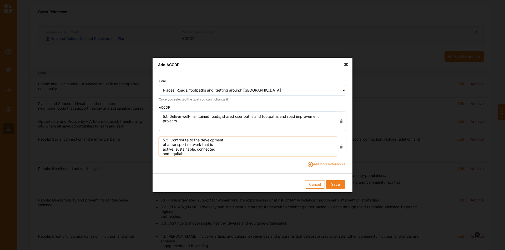
click at [237, 142] on textarea "5.2. Contribute to the development of a transport network that is active, susta…" at bounding box center [247, 147] width 177 height 20
click at [279, 141] on textarea "5.2. Contribute to the development of a transport network that is active, susta…" at bounding box center [247, 147] width 177 height 20
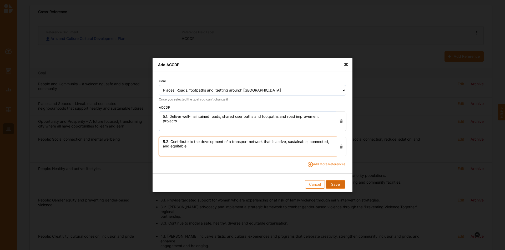
type textarea "5.2. Contribute to the development of a transport network that is active, susta…"
click at [332, 182] on button "Save" at bounding box center [334, 185] width 19 height 8
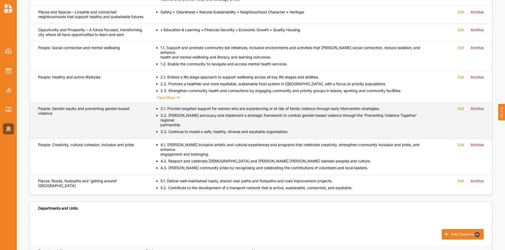
scroll to position [210, 0]
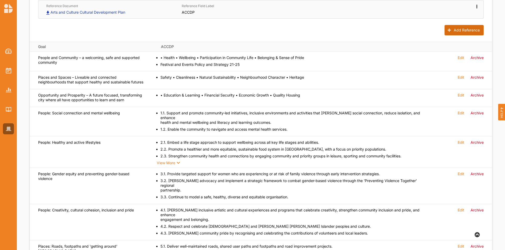
click at [458, 34] on button "Add Reference" at bounding box center [463, 30] width 39 height 11
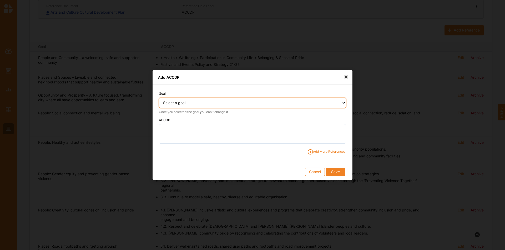
click at [233, 105] on select "Select a goal... People and Community – a welcoming, safe and supported communi…" at bounding box center [252, 103] width 187 height 11
select select "368"
click at [159, 98] on select "Select a goal... People and Community – a welcoming, safe and supported communi…" at bounding box center [252, 103] width 187 height 11
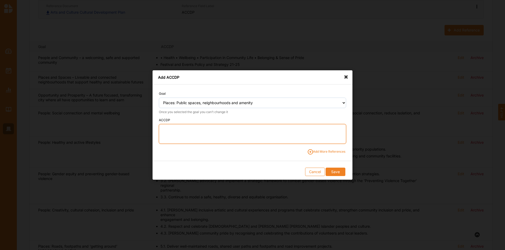
click at [221, 129] on textarea at bounding box center [252, 134] width 187 height 20
click at [178, 132] on textarea "6.1." at bounding box center [252, 134] width 187 height 20
paste textarea "Provide adaptable community facilities, public spaces and parks that respond to…"
drag, startPoint x: 239, startPoint y: 132, endPoint x: 259, endPoint y: 130, distance: 20.1
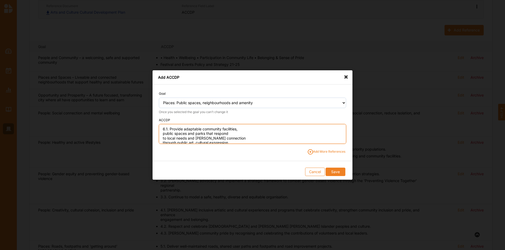
click at [240, 132] on textarea "6.1. Provide adaptable community facilities, public spaces and parks that respo…" at bounding box center [252, 134] width 187 height 20
click at [247, 132] on textarea "6.1. Provide adaptable community facilities, public spaces and parks that respo…" at bounding box center [252, 134] width 187 height 20
click at [240, 130] on textarea "6.1. Provide adaptable community facilities, public spaces and parks that respo…" at bounding box center [252, 134] width 187 height 20
click at [322, 132] on textarea "6.1. Provide adaptable community facilities, public spaces and parks that respo…" at bounding box center [252, 134] width 187 height 20
drag, startPoint x: 303, startPoint y: 128, endPoint x: 315, endPoint y: 133, distance: 12.7
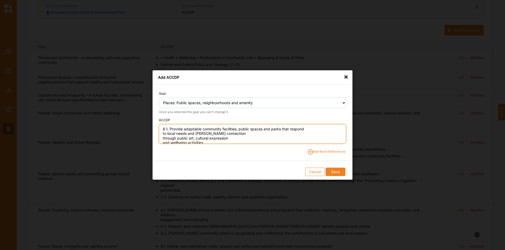
click at [306, 129] on textarea "6.1. Provide adaptable community facilities, public spaces and parks that respo…" at bounding box center [252, 134] width 187 height 20
click at [198, 133] on textarea "6.1. Provide adaptable community facilities, public spaces and parks that respo…" at bounding box center [252, 134] width 187 height 20
click at [265, 134] on textarea "6.1. Provide adaptable community facilities, public spaces and parks that respo…" at bounding box center [252, 134] width 187 height 20
type textarea "6.1. Provide adaptable community facilities, public spaces and parks that respo…"
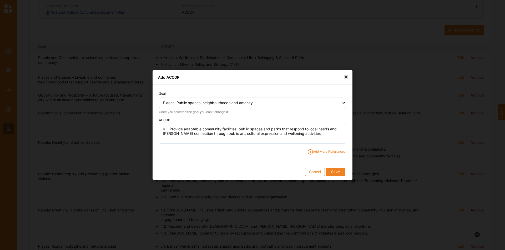
click at [322, 154] on span "Add More References" at bounding box center [326, 152] width 38 height 5
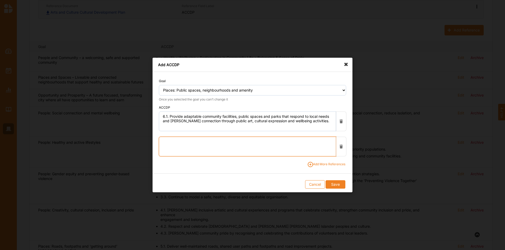
click at [170, 141] on textarea at bounding box center [247, 147] width 177 height 20
click at [194, 145] on textarea "6.2." at bounding box center [247, 147] width 177 height 20
paste textarea "Encourage activity centres to function as vibrant places where people can shop,…"
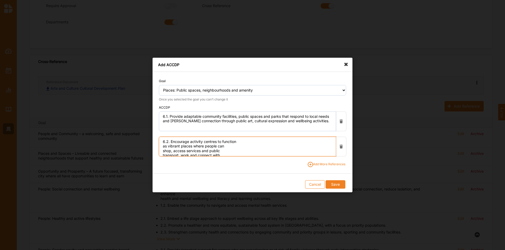
scroll to position [131, 0]
click at [241, 141] on textarea "6.2. Encourage activity centres to function as vibrant places where people can …" at bounding box center [247, 147] width 177 height 20
click at [310, 143] on textarea "6.2. Encourage activity centres to function as vibrant places where people can …" at bounding box center [247, 147] width 177 height 20
click at [201, 147] on textarea "6.2. Encourage activity centres to function as vibrant places where people can …" at bounding box center [247, 147] width 177 height 20
click at [259, 147] on textarea "6.2. Encourage activity centres to function as vibrant places where people can …" at bounding box center [247, 147] width 177 height 20
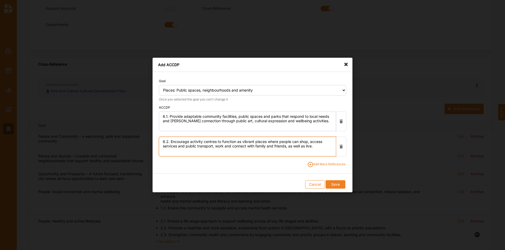
type textarea "6.2. Encourage activity centres to function as vibrant places where people can …"
click at [332, 165] on span "Add More References" at bounding box center [326, 164] width 38 height 5
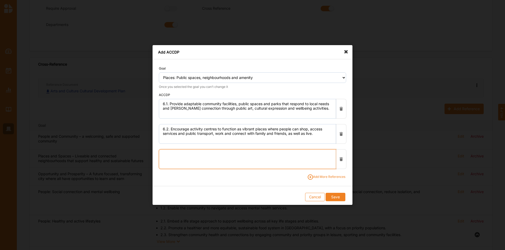
click at [209, 163] on textarea at bounding box center [247, 160] width 177 height 20
click at [216, 160] on textarea "6.3." at bounding box center [247, 160] width 177 height 20
paste textarea "Ensure major developments and infrastructure minimise negative impacts on the l…"
click at [240, 152] on textarea "6.3. Ensure major developments and infrastructure minimise negative impacts on …" at bounding box center [247, 160] width 177 height 20
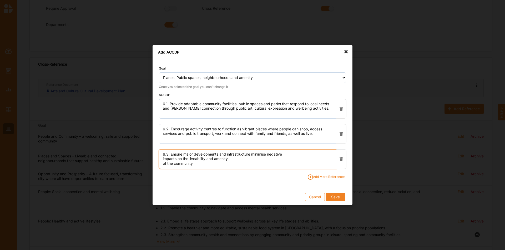
scroll to position [0, 0]
click at [295, 158] on textarea "6.3. Ensure major developments and infrastructure minimise negative impacts on …" at bounding box center [247, 160] width 177 height 20
click at [290, 157] on textarea "6.3. Ensure major developments and infrastructure minimise negative impacts on …" at bounding box center [247, 160] width 177 height 20
click at [289, 155] on textarea "6.3. Ensure major developments and infrastructure minimise negative impacts on …" at bounding box center [247, 160] width 177 height 20
click at [193, 159] on textarea "6.3. Ensure major developments and infrastructure minimise negative impacts on …" at bounding box center [247, 160] width 177 height 20
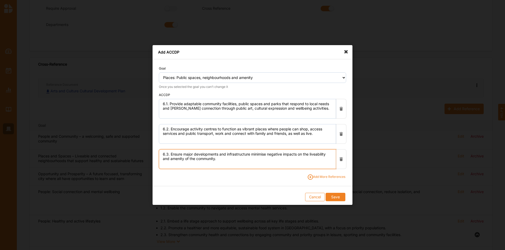
type textarea "6.3. Ensure major developments and infrastructure minimise negative impacts on …"
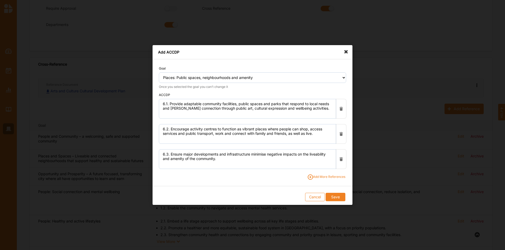
click at [323, 177] on span "Add More References" at bounding box center [326, 177] width 38 height 5
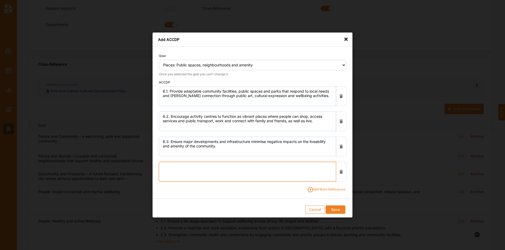
drag, startPoint x: 182, startPoint y: 171, endPoint x: 192, endPoint y: 166, distance: 11.2
click at [183, 171] on textarea at bounding box center [247, 172] width 177 height 20
click at [191, 173] on textarea "6.4." at bounding box center [247, 172] width 177 height 20
paste textarea "Elevate and accelerate Council’s response to illegally dumped rubbish"
click at [240, 163] on textarea "6.4. Elevate and accelerate Council’s response to illegally dumped rubbish" at bounding box center [247, 172] width 177 height 20
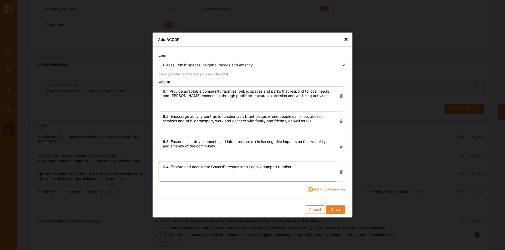
drag, startPoint x: 297, startPoint y: 171, endPoint x: 299, endPoint y: 168, distance: 3.5
click at [298, 170] on textarea "6.4. Elevate and accelerate Council’s response to illegally dumped rubbish" at bounding box center [247, 172] width 177 height 20
type textarea "6.4. Elevate and accelerate Council’s response to illegally dumped rubbish."
click at [325, 192] on span "Add More References" at bounding box center [326, 189] width 38 height 5
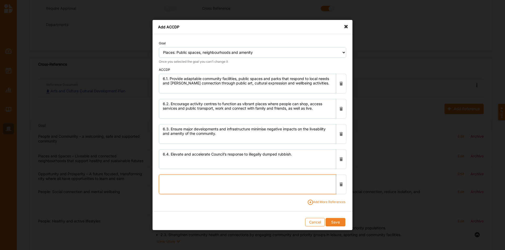
click at [172, 177] on textarea at bounding box center [247, 185] width 177 height 20
paste textarea "Work with our partners to develop and implement targeted actions that promote c…"
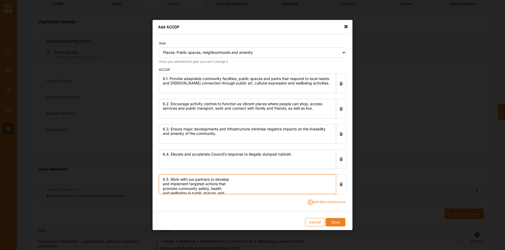
drag, startPoint x: 230, startPoint y: 182, endPoint x: 234, endPoint y: 182, distance: 3.9
click at [232, 182] on textarea "6.5. Work with our partners to develop and implement targeted actions that prom…" at bounding box center [247, 185] width 177 height 20
click at [301, 178] on textarea "6.5. Work with our partners to develop and implement targeted actions that prom…" at bounding box center [247, 185] width 177 height 20
click at [191, 183] on textarea "6.5. Work with our partners to develop and implement targeted actions that prom…" at bounding box center [247, 185] width 177 height 20
click at [263, 186] on textarea "6.5. Work with our partners to develop and implement targeted actions that prom…" at bounding box center [247, 185] width 177 height 20
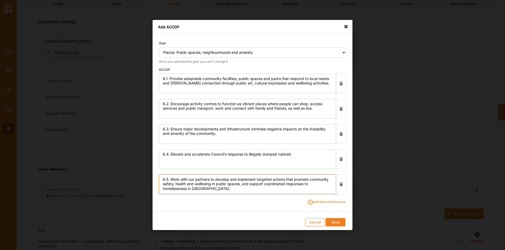
click at [315, 184] on textarea "6.5. Work with our partners to develop and implement targeted actions that prom…" at bounding box center [247, 185] width 177 height 20
type textarea "6.5. Work with our partners to develop and implement targeted actions that prom…"
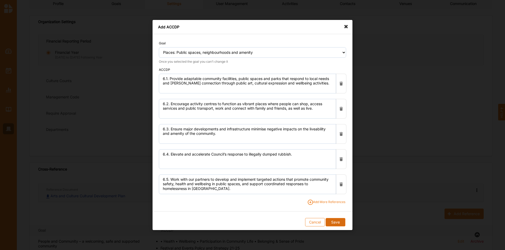
click at [337, 223] on button "Save" at bounding box center [334, 222] width 19 height 8
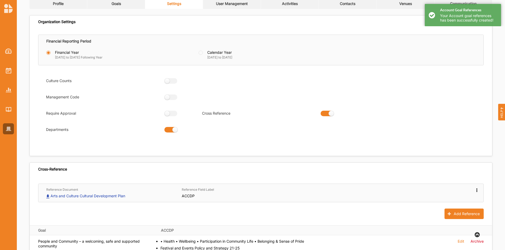
drag, startPoint x: 112, startPoint y: 8, endPoint x: 163, endPoint y: 26, distance: 53.9
click at [112, 8] on link "Goals" at bounding box center [116, 3] width 58 height 11
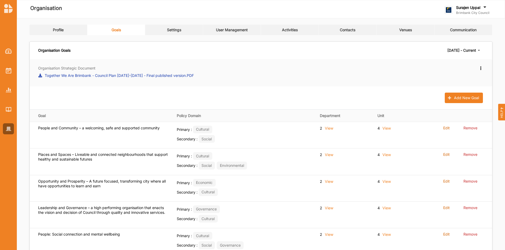
click at [175, 33] on link "Settings" at bounding box center [174, 30] width 58 height 11
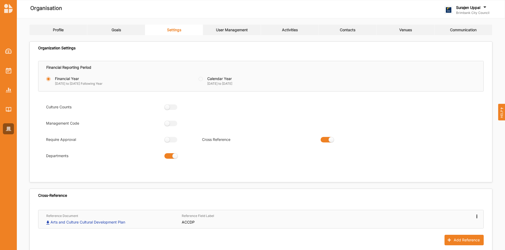
scroll to position [131, 0]
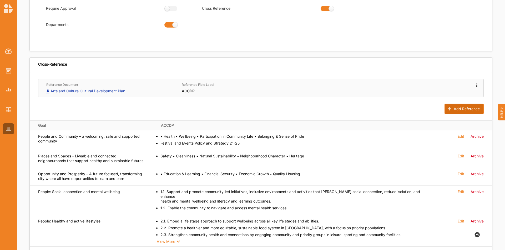
click at [464, 108] on button "Add Reference" at bounding box center [463, 109] width 39 height 11
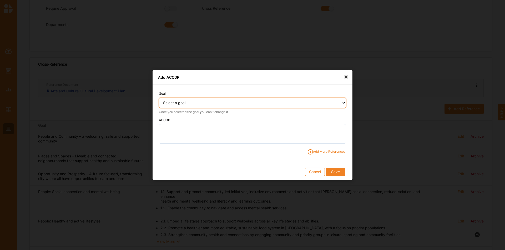
click at [202, 102] on select "Select a goal... People and Community – a welcoming, safe and supported communi…" at bounding box center [252, 103] width 187 height 11
select select "369"
click at [159, 98] on select "Select a goal... People and Community – a welcoming, safe and supported communi…" at bounding box center [252, 103] width 187 height 11
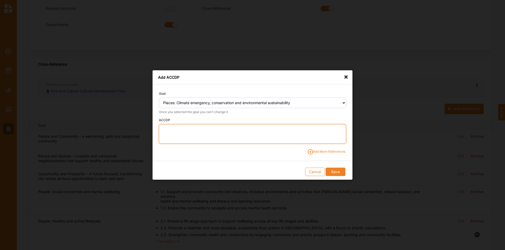
click at [172, 132] on textarea at bounding box center [252, 134] width 187 height 20
paste textarea "Expand and protect urban tree canopy through coordinated action with public and…"
click at [249, 129] on textarea "7.1. Expand and protect urban tree canopy through coordinated action with publi…" at bounding box center [252, 134] width 187 height 20
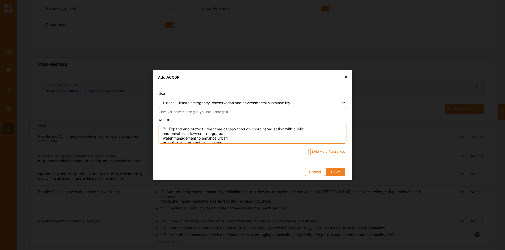
click at [315, 130] on textarea "7.1. Expand and protect urban tree canopy through coordinated action with publi…" at bounding box center [252, 134] width 187 height 20
click at [332, 127] on textarea "7.1. Expand and protect urban tree canopy through coordinated action with publi…" at bounding box center [252, 134] width 187 height 20
click at [214, 133] on textarea "7.1. Expand and protect urban tree canopy through coordinated action with publi…" at bounding box center [252, 134] width 187 height 20
click at [281, 135] on textarea "7.1. Expand and protect urban tree canopy through coordinated action with publi…" at bounding box center [252, 134] width 187 height 20
type textarea "7.1. Expand and protect urban tree canopy through coordinated action with publi…"
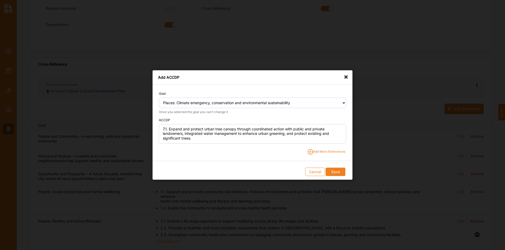
drag, startPoint x: 341, startPoint y: 170, endPoint x: 270, endPoint y: 161, distance: 71.6
click at [270, 161] on form "Goal Select a goal... People and Community – a welcoming, safe and supported co…" at bounding box center [252, 132] width 200 height 95
click at [318, 149] on div "Goal Select a goal... People and Community – a welcoming, safe and supported co…" at bounding box center [252, 120] width 200 height 70
click at [318, 153] on span "Add More References" at bounding box center [326, 152] width 38 height 5
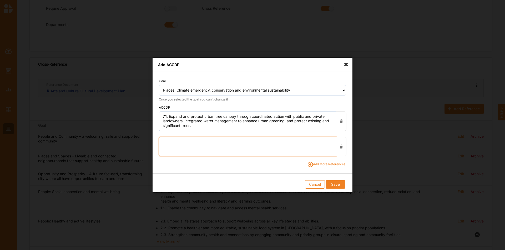
click at [176, 145] on textarea at bounding box center [247, 147] width 177 height 20
paste textarea "Increase the extent and condition of natural habitats through restoration and p…"
click at [242, 141] on textarea "7.2. Increase the extent and condition of natural habitats through restoration …" at bounding box center [247, 147] width 177 height 20
click at [305, 142] on textarea "7.2. Increase the extent and condition of natural habitats through restoration …" at bounding box center [247, 147] width 177 height 20
type textarea "7.2. Increase the extent and condition of natural habitats through restoration …"
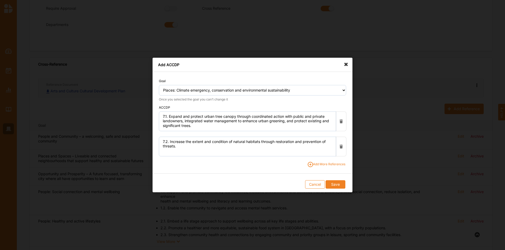
click at [316, 163] on span "Add More References" at bounding box center [326, 164] width 38 height 5
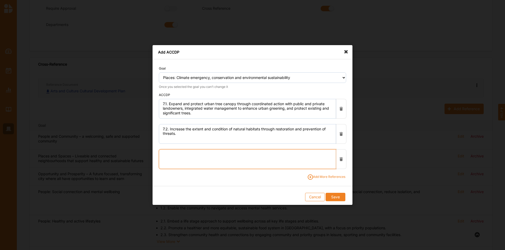
click at [191, 158] on textarea at bounding box center [247, 160] width 177 height 20
click at [201, 153] on textarea "7.3." at bounding box center [247, 160] width 177 height 20
paste textarea "Act on the climate emergency and address the health impacts of climate change."
click at [229, 156] on textarea "7.3. Act on the climate emergency and address the health impacts of climate cha…" at bounding box center [247, 160] width 177 height 20
click at [298, 155] on textarea "7.3. Act on the climate emergency and address the health impacts of climate cha…" at bounding box center [247, 160] width 177 height 20
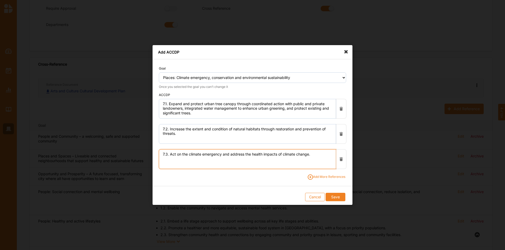
type textarea "7.3. Act on the climate emergency and address the health impacts of climate cha…"
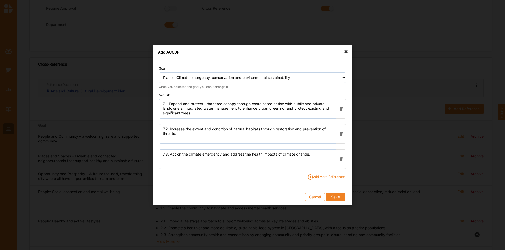
click at [331, 178] on span "Add More References" at bounding box center [326, 177] width 38 height 5
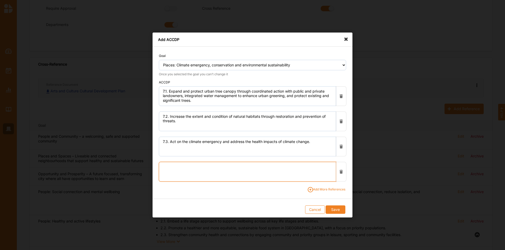
click at [186, 168] on textarea at bounding box center [247, 172] width 177 height 20
click at [203, 167] on textarea "7.4." at bounding box center [247, 172] width 177 height 20
paste textarea "Invest in circular economy and improve waste management systems to increase rec…"
click at [231, 165] on textarea "7.4. Invest in circular economy and improve waste management systems to increas…" at bounding box center [247, 172] width 177 height 20
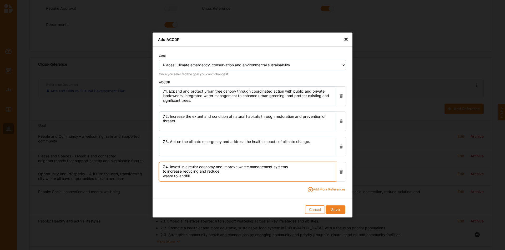
scroll to position [0, 0]
click at [294, 168] on textarea "7.4. Invest in circular economy and improve waste management systems to increas…" at bounding box center [247, 172] width 177 height 20
click at [189, 173] on textarea "7.4. Invest in circular economy and improve waste management systems to increas…" at bounding box center [247, 172] width 177 height 20
type textarea "7.4. Invest in circular economy and improve waste management systems to increas…"
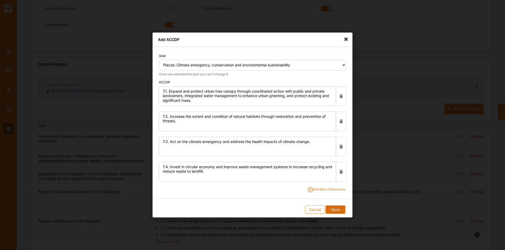
click at [333, 210] on button "Save" at bounding box center [334, 210] width 19 height 8
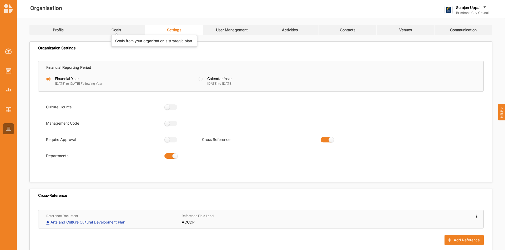
drag, startPoint x: 116, startPoint y: 32, endPoint x: 115, endPoint y: 29, distance: 3.6
click at [117, 31] on div "Goals" at bounding box center [115, 30] width 9 height 5
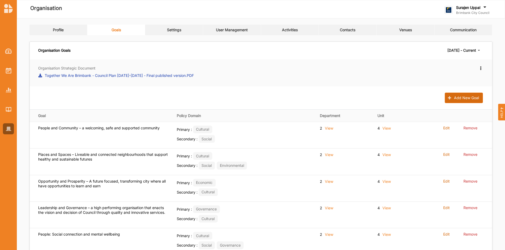
click at [460, 101] on button "Add New Goal" at bounding box center [463, 98] width 38 height 11
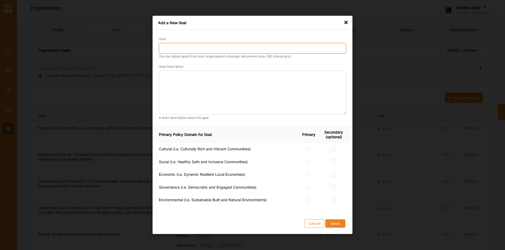
click at [182, 49] on input "Goal" at bounding box center [252, 48] width 187 height 11
type input "p"
type input "Prosperity: Economic development and business support"
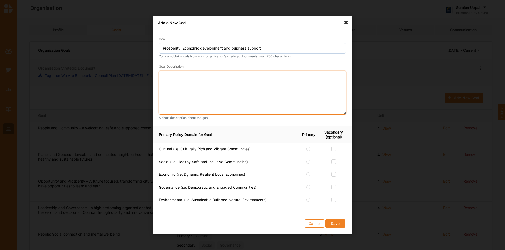
click at [204, 79] on textarea at bounding box center [252, 93] width 187 height 44
paste textarea "A strong, resilient, and diverse local economy attracting investment, and foste…"
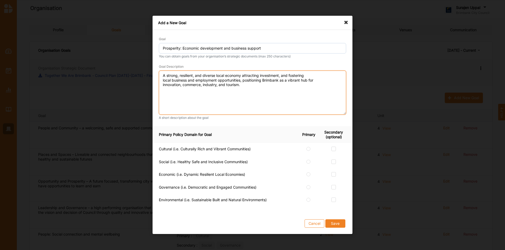
drag, startPoint x: 309, startPoint y: 77, endPoint x: 344, endPoint y: 70, distance: 35.5
click at [310, 76] on textarea "A strong, resilient, and diverse local economy attracting investment, and foste…" at bounding box center [252, 93] width 187 height 44
click at [294, 81] on textarea "A strong, resilient, and diverse local economy attracting investment, and foste…" at bounding box center [252, 93] width 187 height 44
type textarea "A strong, resilient, and diverse local economy attracting investment, and foste…"
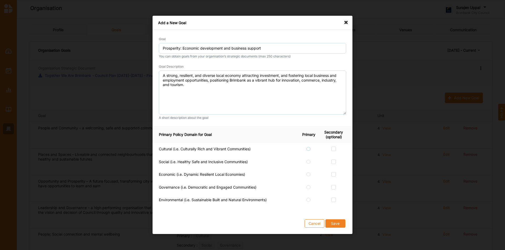
click at [307, 147] on label at bounding box center [308, 147] width 4 height 0
radio input "true"
click at [331, 172] on td at bounding box center [336, 175] width 31 height 13
click at [333, 173] on label at bounding box center [333, 173] width 4 height 0
click at [333, 174] on input "checkbox" at bounding box center [333, 175] width 4 height 4
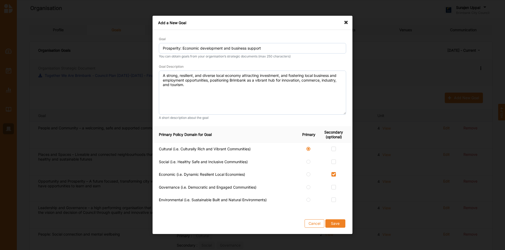
checkbox input "true"
drag, startPoint x: 332, startPoint y: 189, endPoint x: 336, endPoint y: 190, distance: 3.8
click at [332, 185] on label at bounding box center [333, 185] width 4 height 0
click at [332, 189] on input "checkbox" at bounding box center [333, 187] width 4 height 4
checkbox input "true"
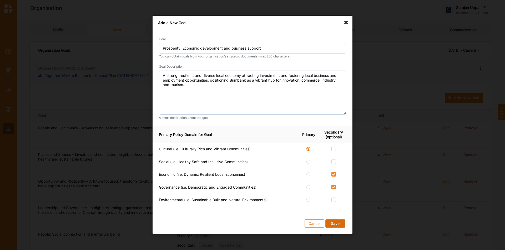
click at [340, 227] on button "Save" at bounding box center [335, 224] width 20 height 8
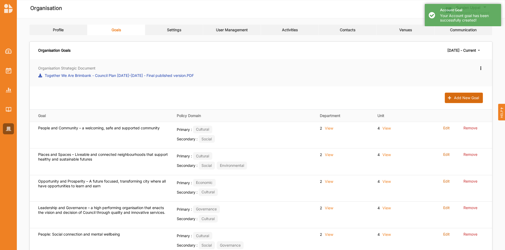
click at [464, 101] on button "Add New Goal" at bounding box center [463, 98] width 38 height 11
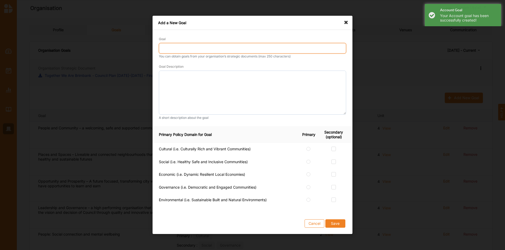
drag, startPoint x: 205, startPoint y: 50, endPoint x: 202, endPoint y: 39, distance: 11.8
click at [204, 41] on div "Goal" at bounding box center [252, 44] width 187 height 17
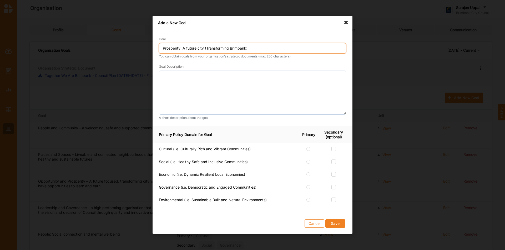
type input "Prosperity: A future city (Transforming Brimbank)"
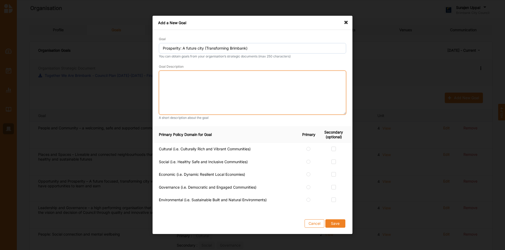
click at [211, 83] on textarea at bounding box center [252, 93] width 187 height 44
paste textarea "Brimbank is a well-planned, sustainable, inclusive and connected city where soc…"
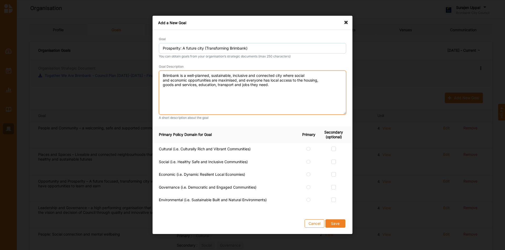
click at [312, 76] on textarea "Brimbank is a well-planned, sustainable, inclusive and connected city where soc…" at bounding box center [252, 93] width 187 height 44
click at [304, 80] on textarea "Brimbank is a well-planned, sustainable, inclusive and connected city where soc…" at bounding box center [252, 93] width 187 height 44
type textarea "Brimbank is a well-planned, sustainable, inclusive and connected city where soc…"
click at [306, 147] on label at bounding box center [308, 147] width 4 height 0
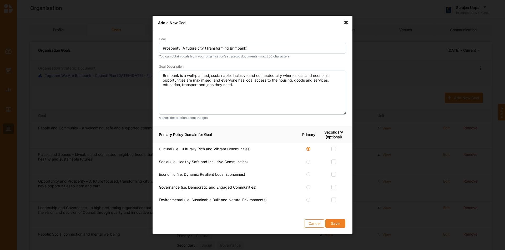
radio input "true"
click at [332, 160] on label at bounding box center [333, 160] width 4 height 0
click at [332, 162] on input "checkbox" at bounding box center [333, 162] width 4 height 4
checkbox input "true"
click at [332, 173] on label at bounding box center [333, 173] width 4 height 0
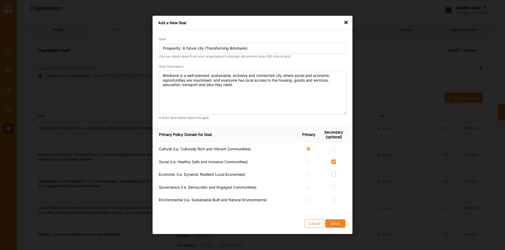
click at [332, 176] on input "checkbox" at bounding box center [333, 175] width 4 height 4
checkbox input "true"
click at [332, 185] on label at bounding box center [333, 185] width 4 height 0
click at [332, 187] on input "checkbox" at bounding box center [333, 187] width 4 height 4
checkbox input "true"
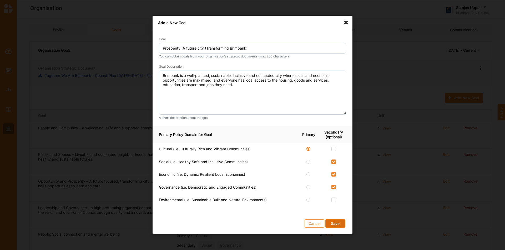
click at [334, 224] on button "Save" at bounding box center [335, 224] width 20 height 8
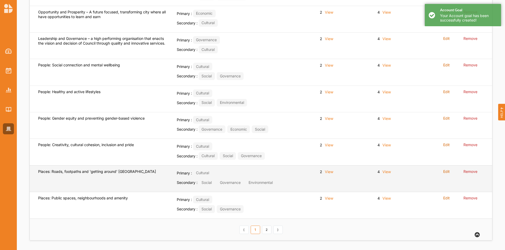
scroll to position [171, 0]
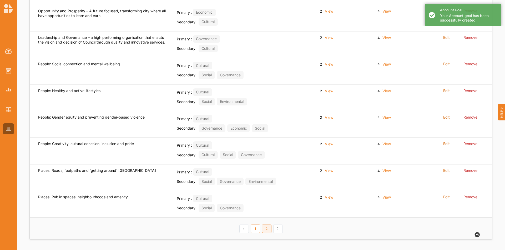
click at [268, 231] on link "2" at bounding box center [266, 229] width 9 height 8
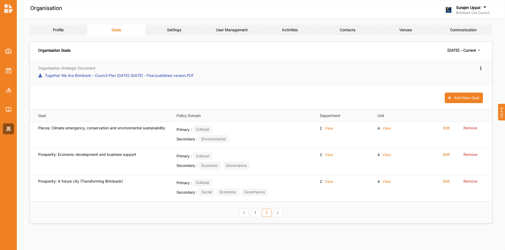
scroll to position [0, 0]
click at [462, 95] on button "Add New Goal" at bounding box center [463, 98] width 38 height 11
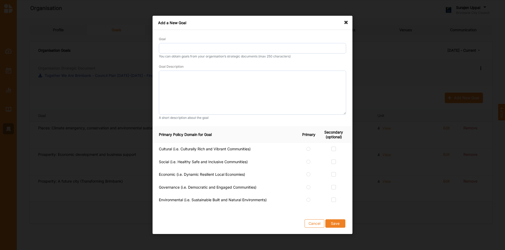
click at [168, 41] on div "Goal" at bounding box center [252, 44] width 187 height 17
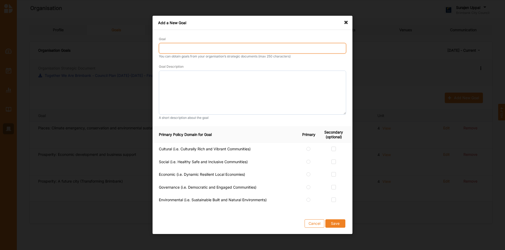
click at [167, 46] on input "Goal" at bounding box center [252, 48] width 187 height 11
type input "Prosperity: Learning, employment and economic inclusion"
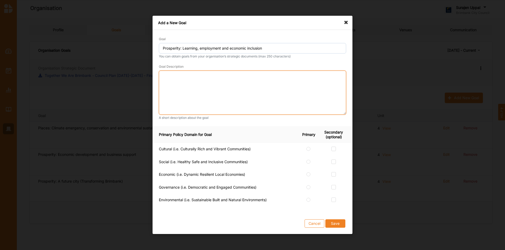
click at [191, 83] on textarea at bounding box center [252, 93] width 187 height 44
paste textarea "Economic participation, lifelong learning, digital inclusion, and education pat…"
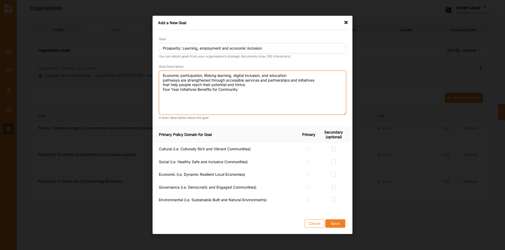
click at [301, 76] on textarea "Economic participation, lifelong learning, digital inclusion, and education pat…" at bounding box center [252, 93] width 187 height 44
click at [287, 80] on textarea "Economic participation, lifelong learning, digital inclusion, and education pat…" at bounding box center [252, 93] width 187 height 44
drag, startPoint x: 247, startPoint y: 91, endPoint x: 153, endPoint y: 90, distance: 93.6
click at [153, 90] on div "Goal Prosperity: Learning, employment and economic inclusion You can obtain goa…" at bounding box center [252, 78] width 200 height 96
type textarea "Economic participation, lifelong learning, digital inclusion, and education pat…"
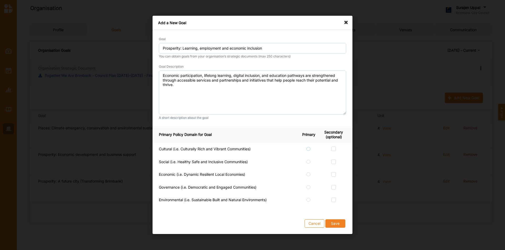
click at [308, 147] on label at bounding box center [308, 147] width 4 height 0
radio input "true"
click at [333, 173] on label at bounding box center [333, 173] width 4 height 0
click at [333, 176] on input "checkbox" at bounding box center [333, 175] width 4 height 4
checkbox input "true"
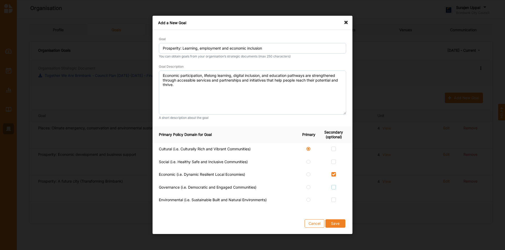
click at [332, 185] on label at bounding box center [333, 185] width 4 height 0
click at [332, 186] on input "checkbox" at bounding box center [333, 187] width 4 height 4
checkbox input "true"
drag, startPoint x: 333, startPoint y: 153, endPoint x: 332, endPoint y: 149, distance: 4.5
click at [333, 152] on td at bounding box center [336, 149] width 31 height 13
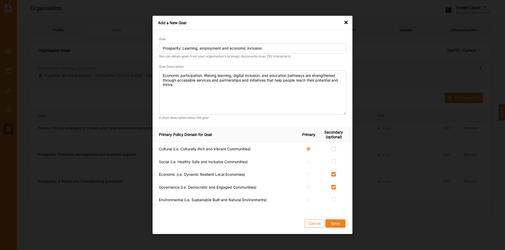
click at [332, 147] on label at bounding box center [333, 147] width 4 height 0
click at [332, 148] on input "checkbox" at bounding box center [333, 149] width 4 height 4
click at [334, 147] on label at bounding box center [333, 147] width 4 height 0
click at [334, 149] on input "checkbox" at bounding box center [333, 149] width 4 height 4
checkbox input "false"
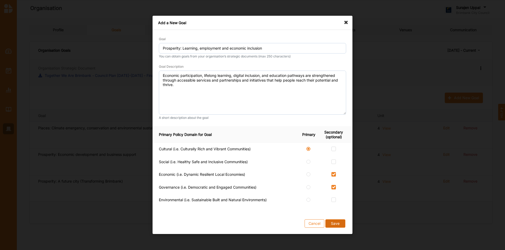
click at [335, 225] on button "Save" at bounding box center [335, 224] width 20 height 8
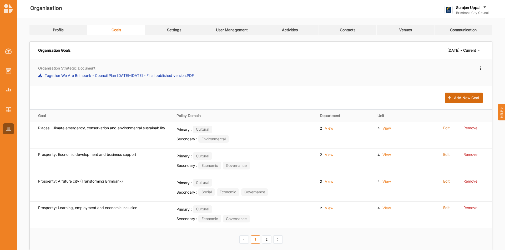
click at [454, 98] on button "Add New Goal" at bounding box center [463, 98] width 38 height 11
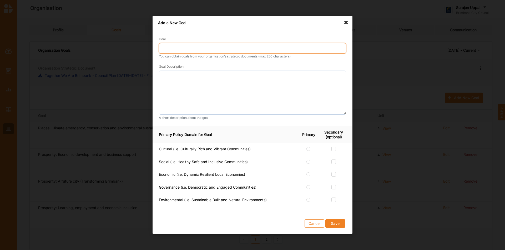
click at [227, 48] on input "Goal" at bounding box center [252, 48] width 187 height 11
type input "Leadership and Governance: Advocacy and representation"
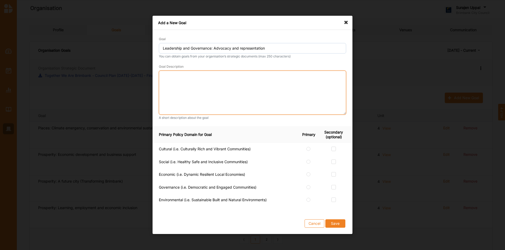
drag, startPoint x: 180, startPoint y: 75, endPoint x: 182, endPoint y: 76, distance: 2.7
click at [180, 75] on textarea at bounding box center [252, 93] width 187 height 44
paste textarea "An established strong, respected voice for the Brimbank community through effec…"
click at [313, 77] on textarea "An established strong, respected voice for the Brimbank community through effec…" at bounding box center [252, 93] width 187 height 44
type textarea "An established strong, respected voice for the Brimbank community through effec…"
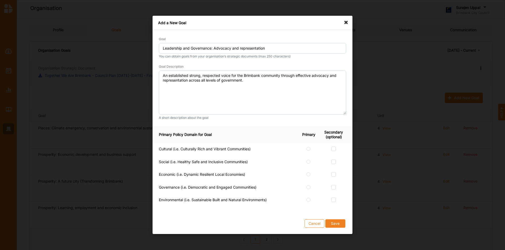
click at [307, 151] on td at bounding box center [310, 149] width 21 height 13
click at [308, 147] on label at bounding box center [308, 147] width 4 height 0
radio input "true"
click at [334, 185] on label at bounding box center [333, 185] width 4 height 0
click at [334, 189] on input "checkbox" at bounding box center [333, 187] width 4 height 4
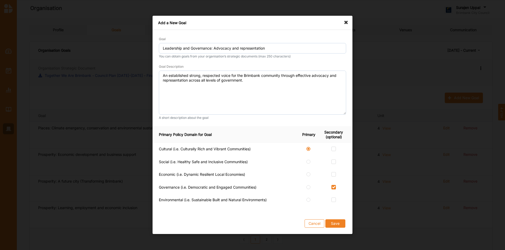
checkbox input "true"
click at [337, 226] on button "Save" at bounding box center [335, 224] width 20 height 8
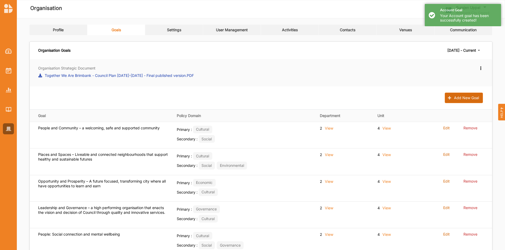
click at [469, 101] on button "Add New Goal" at bounding box center [463, 98] width 38 height 11
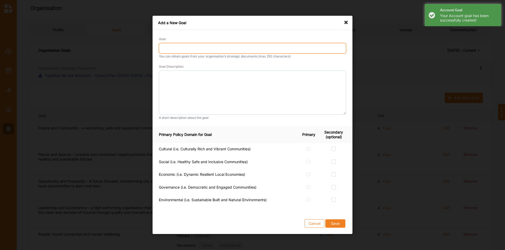
click at [233, 46] on input "Goal" at bounding box center [252, 48] width 187 height 11
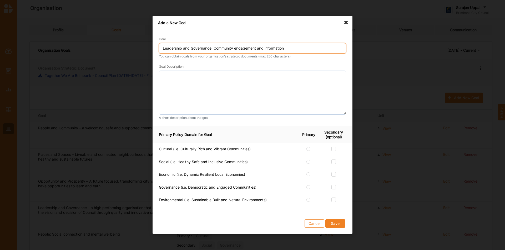
type input "Leadership and Governance: Community engagement and information"
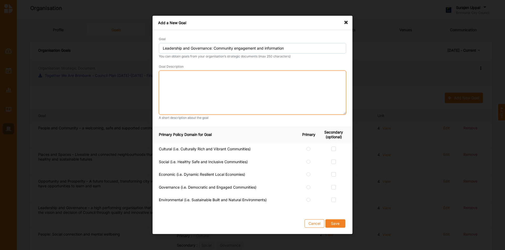
click at [202, 81] on textarea at bounding box center [252, 93] width 187 height 44
click at [165, 74] on textarea at bounding box center [252, 93] width 187 height 44
paste textarea "Community participation in local decision-making is supported through transpare…"
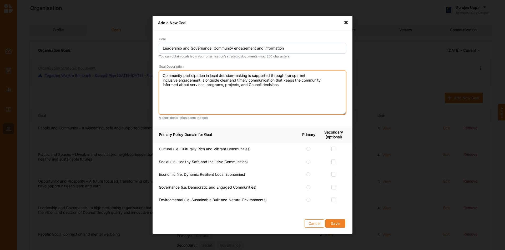
click at [322, 75] on textarea "Community participation in local decision-making is supported through transpare…" at bounding box center [252, 93] width 187 height 44
click at [311, 80] on textarea "Community participation in local decision-making is supported through transpare…" at bounding box center [252, 93] width 187 height 44
type textarea "Community participation in local decision-making is supported through transpare…"
click at [307, 147] on label at bounding box center [308, 147] width 4 height 0
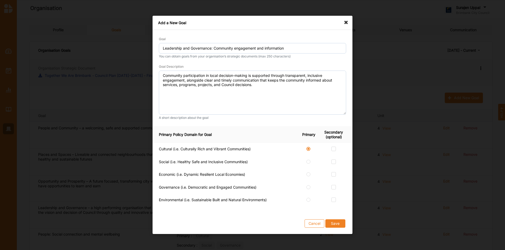
radio input "true"
click at [333, 185] on label at bounding box center [333, 185] width 4 height 0
click at [333, 188] on input "checkbox" at bounding box center [333, 187] width 4 height 4
checkbox input "true"
click at [187, 148] on table "Primary Policy Domain for Goal Primary Secondary (optional) Cultural (i.e. Cult…" at bounding box center [252, 166] width 200 height 81
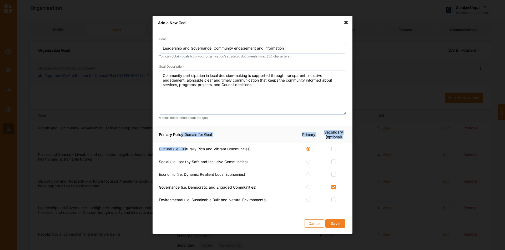
click at [239, 126] on div "Goal Leadership and Governance: Community engagement and information You can ob…" at bounding box center [252, 78] width 200 height 96
click at [340, 226] on button "Save" at bounding box center [335, 224] width 20 height 8
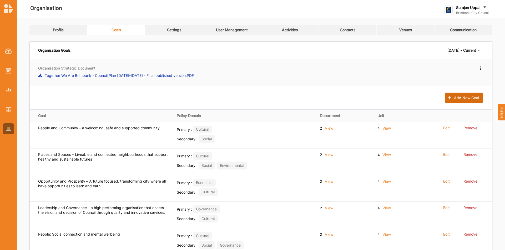
drag, startPoint x: 454, startPoint y: 92, endPoint x: 455, endPoint y: 99, distance: 6.6
click at [454, 94] on div "Organisation Strategic Document Together We Are Brimbank - Council Plan [DATE]-…" at bounding box center [261, 234] width 462 height 351
click at [455, 101] on button "Add New Goal" at bounding box center [463, 98] width 38 height 11
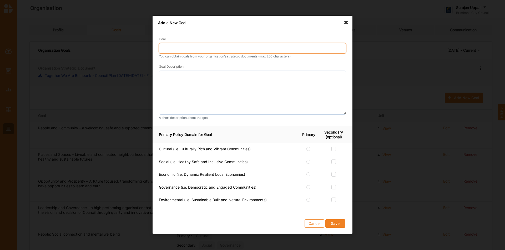
drag, startPoint x: 177, startPoint y: 52, endPoint x: 273, endPoint y: 57, distance: 96.0
click at [179, 52] on input "Goal" at bounding box center [252, 48] width 187 height 11
type input "Leadership and Governance: High performance and accountability"
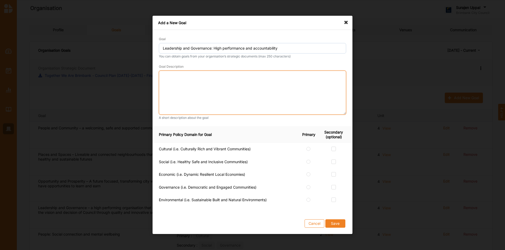
drag, startPoint x: 203, startPoint y: 84, endPoint x: 210, endPoint y: 85, distance: 7.0
click at [203, 84] on textarea at bounding box center [252, 93] width 187 height 44
paste textarea "A high-performing organisation is enabled through strong, transparent, and acco…"
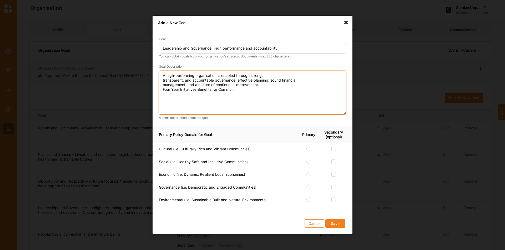
click at [279, 76] on textarea "A high-performing organisation is enabled through strong, transparent, and acco…" at bounding box center [252, 93] width 187 height 44
click at [232, 80] on textarea "A high-performing organisation is enabled through strong, transparent, and acco…" at bounding box center [252, 93] width 187 height 44
drag, startPoint x: 236, startPoint y: 85, endPoint x: 156, endPoint y: 85, distance: 80.2
click at [157, 85] on div "Goal Leadership and Governance: High performance and accountability You can obt…" at bounding box center [252, 78] width 200 height 96
type textarea "A high-performing organisation is enabled through strong, transparent, and acco…"
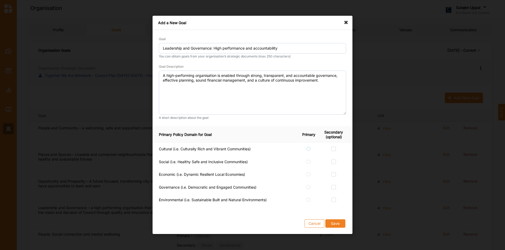
click at [309, 147] on label at bounding box center [308, 147] width 4 height 0
radio input "true"
click at [332, 185] on label at bounding box center [333, 185] width 4 height 0
click at [332, 187] on input "checkbox" at bounding box center [333, 187] width 4 height 4
checkbox input "true"
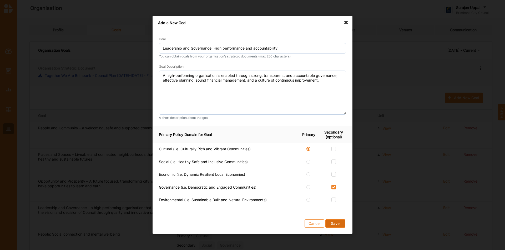
click at [335, 224] on button "Save" at bounding box center [335, 224] width 20 height 8
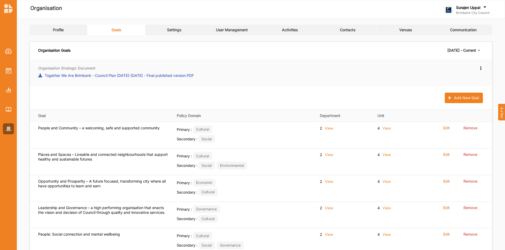
click at [167, 33] on link "Settings" at bounding box center [174, 30] width 58 height 11
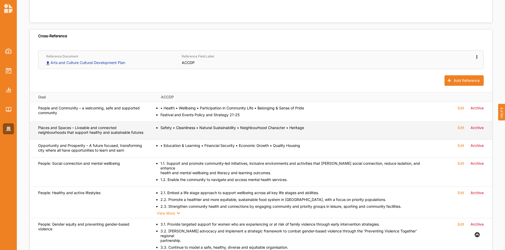
scroll to position [158, 0]
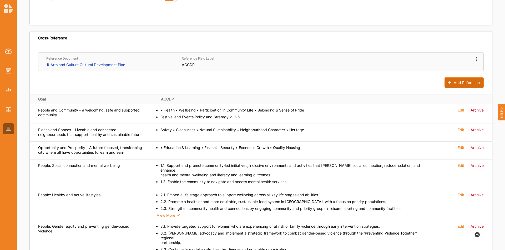
click at [458, 81] on button "Add Reference" at bounding box center [463, 83] width 39 height 11
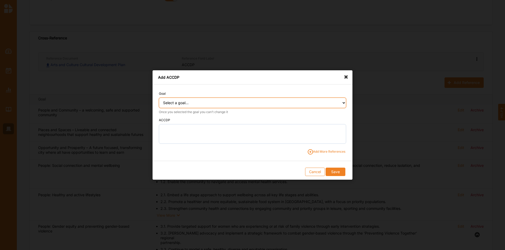
click at [247, 102] on select "Select a goal... People and Community – a welcoming, safe and supported communi…" at bounding box center [252, 103] width 187 height 11
select select "370"
click at [159, 98] on select "Select a goal... People and Community – a welcoming, safe and supported communi…" at bounding box center [252, 103] width 187 height 11
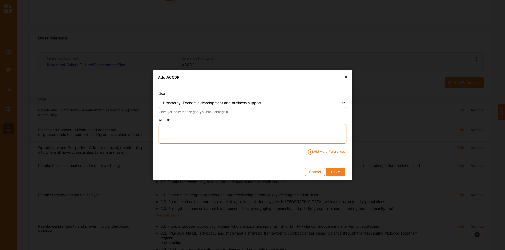
click at [177, 128] on textarea at bounding box center [252, 134] width 187 height 20
click at [191, 129] on textarea "8.1." at bounding box center [252, 134] width 187 height 20
paste textarea "Promote Brimbank as a business investment location and encourage the growth, di…"
click at [254, 131] on textarea "8.1. Promote Brimbank as a business investment location and encourage the growt…" at bounding box center [252, 134] width 187 height 20
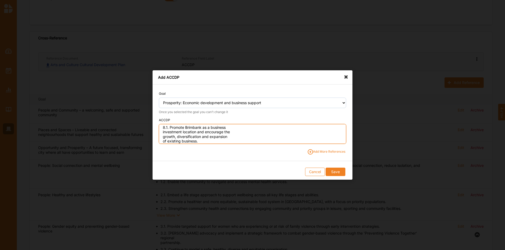
click at [232, 128] on textarea "8.1. Promote Brimbank as a business investment location and encourage the growt…" at bounding box center [252, 134] width 187 height 20
click at [300, 127] on textarea "8.1. Promote Brimbank as a business investment location and encourage the growt…" at bounding box center [252, 134] width 187 height 20
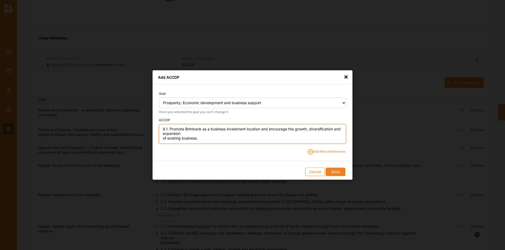
click at [181, 132] on textarea "8.1. Promote Brimbank as a business investment location and encourage the growt…" at bounding box center [252, 134] width 187 height 20
type textarea "8.1. Promote Brimbank as a business investment location and encourage the growt…"
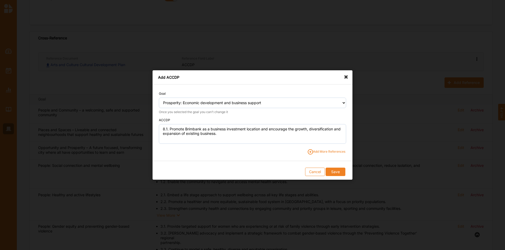
click at [334, 152] on span "Add More References" at bounding box center [326, 152] width 38 height 5
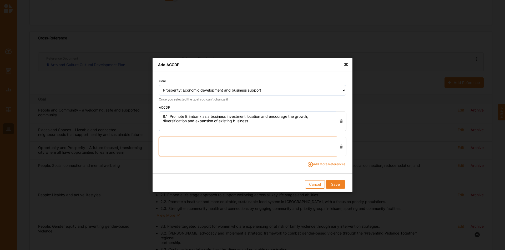
drag, startPoint x: 187, startPoint y: 140, endPoint x: 186, endPoint y: 130, distance: 10.3
click at [187, 140] on textarea at bounding box center [247, 147] width 177 height 20
drag, startPoint x: 179, startPoint y: 150, endPoint x: 185, endPoint y: 154, distance: 7.3
click at [179, 150] on textarea "8.2." at bounding box center [247, 147] width 177 height 20
paste textarea "visitation, support local businesses and highlight unique attractions and cultu…"
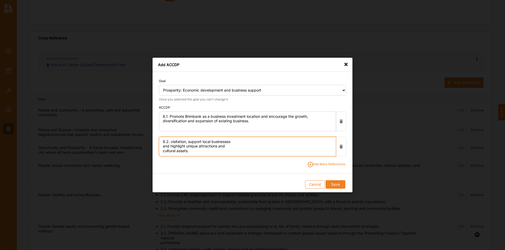
click at [171, 143] on textarea "8.2. visitation, support local businesses and highlight unique attractions and …" at bounding box center [247, 147] width 177 height 20
paste textarea "Position Brimbank to attract greater"
drag, startPoint x: 299, startPoint y: 141, endPoint x: 303, endPoint y: 141, distance: 4.0
click at [300, 141] on textarea "8.2. Position Brimbank to attract greater visitation, support local businesses …" at bounding box center [247, 147] width 177 height 20
click at [198, 146] on textarea "8.2. Position Brimbank to attract greater visitation, support local businesses …" at bounding box center [247, 147] width 177 height 20
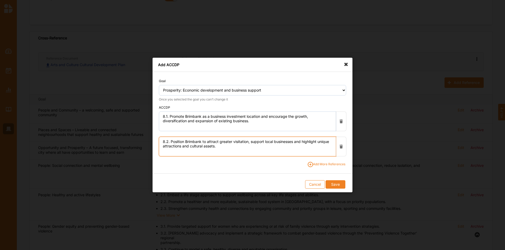
type textarea "8.2. Position Brimbank to attract greater visitation, support local businesses …"
click at [330, 165] on span "Add More References" at bounding box center [326, 164] width 38 height 5
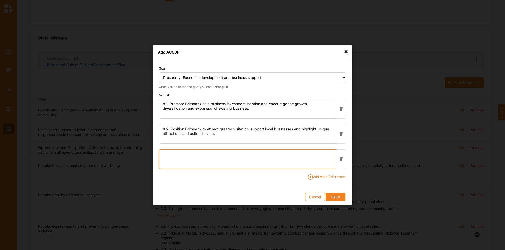
click at [179, 158] on textarea at bounding box center [247, 160] width 177 height 20
drag, startPoint x: 186, startPoint y: 159, endPoint x: 193, endPoint y: 157, distance: 7.2
click at [186, 159] on textarea "8.3." at bounding box center [247, 160] width 177 height 20
paste textarea "Encourage networking and capacity building across local industries through busi…"
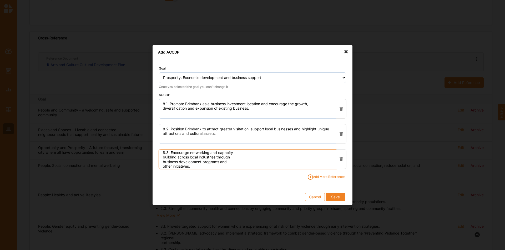
click at [240, 153] on textarea "8.3. Encourage networking and capacity building across local industries through…" at bounding box center [247, 160] width 177 height 20
drag, startPoint x: 314, startPoint y: 157, endPoint x: 311, endPoint y: 155, distance: 4.0
click at [314, 157] on textarea "8.3. Encourage networking and capacity building across local industries through…" at bounding box center [247, 160] width 177 height 20
click at [306, 154] on textarea "8.3. Encourage networking and capacity building across local industries through…" at bounding box center [247, 160] width 177 height 20
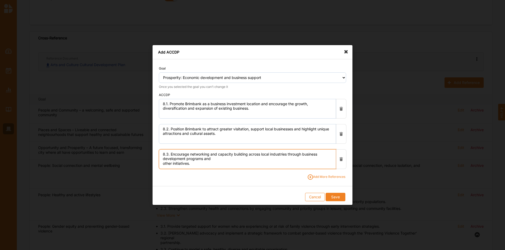
click at [218, 157] on textarea "8.3. Encourage networking and capacity building across local industries through…" at bounding box center [247, 160] width 177 height 20
type textarea "8.3. Encourage networking and capacity building across local industries through…"
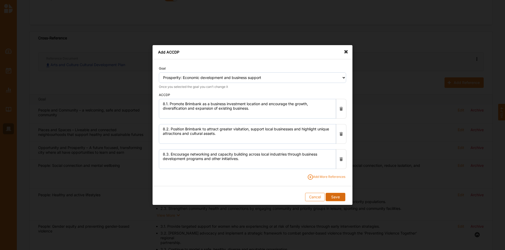
click at [338, 197] on button "Save" at bounding box center [334, 197] width 19 height 8
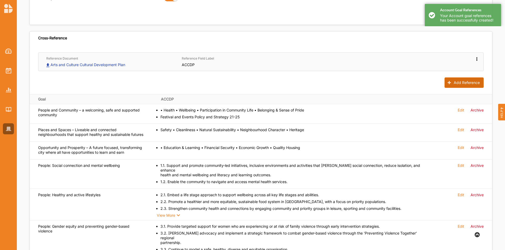
click at [464, 83] on button "Add Reference" at bounding box center [463, 83] width 39 height 11
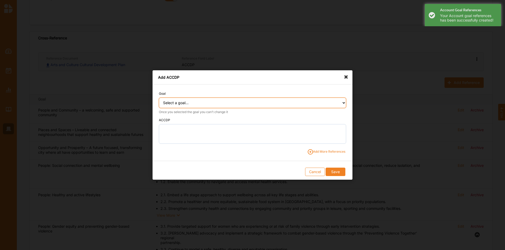
click at [190, 105] on select "Select a goal... People and Community – a welcoming, safe and supported communi…" at bounding box center [252, 103] width 187 height 11
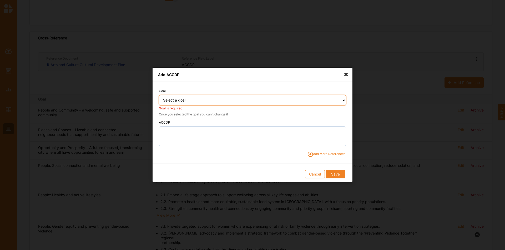
click at [288, 99] on select "Select a goal... People and Community – a welcoming, safe and supported communi…" at bounding box center [252, 100] width 187 height 11
select select "371"
click at [159, 98] on select "Select a goal... People and Community – a welcoming, safe and supported communi…" at bounding box center [252, 100] width 187 height 11
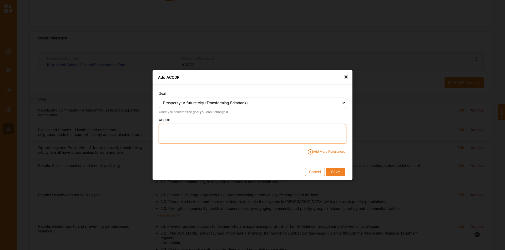
click at [171, 129] on textarea at bounding box center [252, 134] width 187 height 20
click at [180, 135] on textarea "9.1." at bounding box center [252, 134] width 187 height 20
paste textarea "Drive bold, city-shaping investment and integrated, future-focused planning to …"
drag, startPoint x: 242, startPoint y: 130, endPoint x: 248, endPoint y: 130, distance: 6.1
click at [243, 130] on textarea "9.1. Drive bold, city-shaping investment and integrated, future-focused plannin…" at bounding box center [252, 134] width 187 height 20
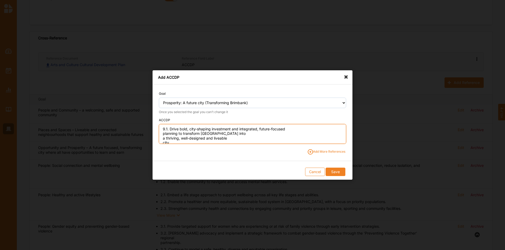
click at [289, 128] on textarea "9.1. Drive bold, city-shaping investment and integrated, future-focused plannin…" at bounding box center [252, 134] width 187 height 20
click at [325, 128] on textarea "9.1. Drive bold, city-shaping investment and integrated, future-focused plannin…" at bounding box center [252, 134] width 187 height 20
click at [199, 133] on textarea "9.1. Drive bold, city-shaping investment and integrated, future-focused plannin…" at bounding box center [252, 134] width 187 height 20
click at [249, 134] on textarea "9.1. Drive bold, city-shaping investment and integrated, future-focused plannin…" at bounding box center [252, 134] width 187 height 20
type textarea "9.1. Drive bold, city-shaping investment and integrated, future-focused plannin…"
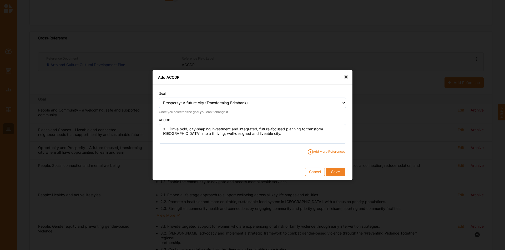
click at [332, 151] on span "Add More References" at bounding box center [326, 152] width 38 height 5
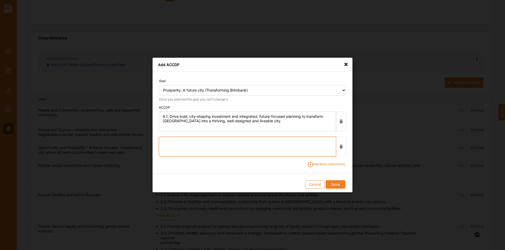
click at [193, 146] on textarea at bounding box center [247, 147] width 177 height 20
click at [184, 140] on textarea "9.2." at bounding box center [247, 147] width 177 height 20
paste textarea "Prioritise Transforming Brimbank (TB) to capitalise on infrastructure investmen…"
click at [236, 141] on textarea "9.2. Prioritise Transforming Brimbank (TB) to capitalise on infrastructure inve…" at bounding box center [247, 147] width 177 height 20
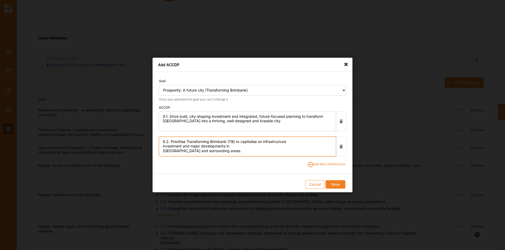
scroll to position [0, 0]
click at [302, 141] on textarea "9.2. Prioritise Transforming Brimbank (TB) to capitalise on infrastructure inve…" at bounding box center [247, 147] width 177 height 20
click at [194, 146] on textarea "9.2. Prioritise Transforming Brimbank (TB) to capitalise on infrastructure inve…" at bounding box center [247, 147] width 177 height 20
type textarea "9.2. Prioritise Transforming Brimbank (TB) to capitalise on infrastructure inve…"
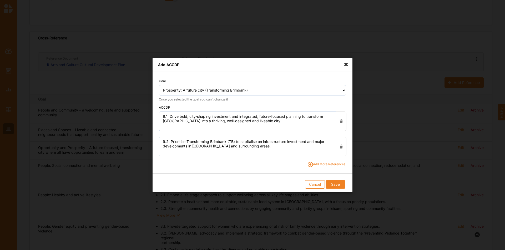
click at [320, 164] on span "Add More References" at bounding box center [326, 164] width 38 height 5
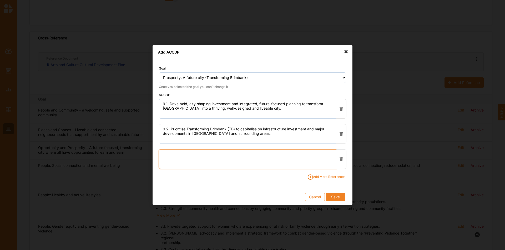
click at [181, 155] on textarea at bounding box center [247, 160] width 177 height 20
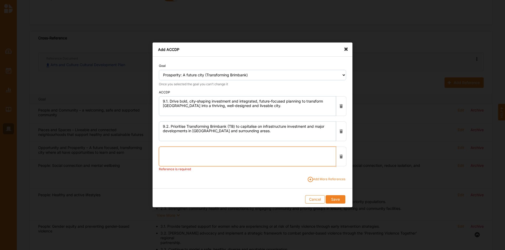
click at [176, 147] on textarea at bounding box center [247, 157] width 177 height 20
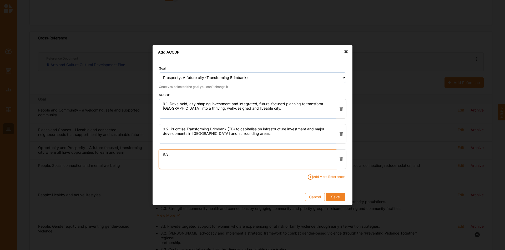
paste textarea "Continue planning and advocating for housing that is diverse, affordable and we…"
click at [242, 155] on textarea "9.3. Continue planning and advocating for housing that is diverse, affordable a…" at bounding box center [247, 160] width 177 height 20
click at [312, 153] on textarea "9.3. Continue planning and advocating for housing that is diverse, affordable a…" at bounding box center [247, 160] width 177 height 20
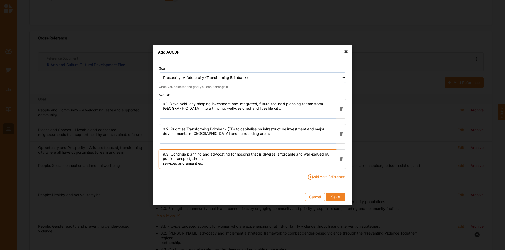
click at [214, 158] on textarea "9.3. Continue planning and advocating for housing that is diverse, affordable a…" at bounding box center [247, 160] width 177 height 20
type textarea "9.3. Continue planning and advocating for housing that is diverse, affordable a…"
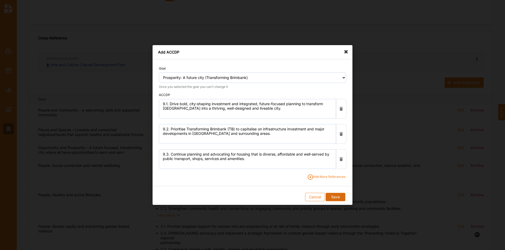
click at [335, 196] on button "Save" at bounding box center [334, 197] width 19 height 8
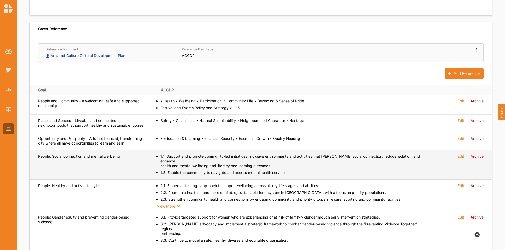
scroll to position [158, 0]
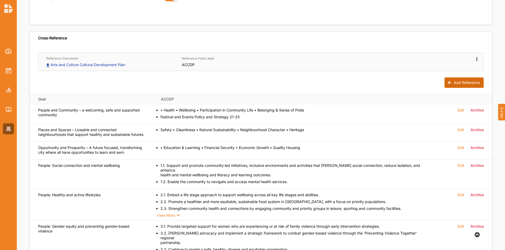
click at [477, 84] on button "Add Reference" at bounding box center [463, 83] width 39 height 11
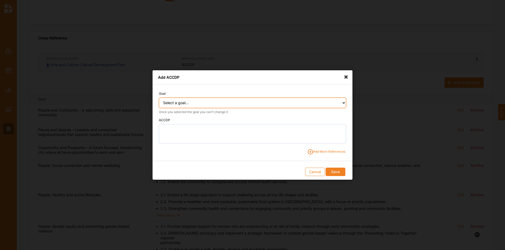
click at [202, 105] on select "Select a goal... People and Community – a welcoming, safe and supported communi…" at bounding box center [252, 103] width 187 height 11
select select "372"
click at [159, 98] on select "Select a goal... People and Community – a welcoming, safe and supported communi…" at bounding box center [252, 103] width 187 height 11
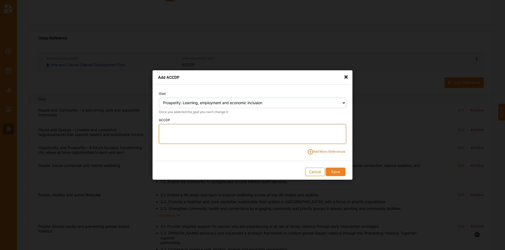
click at [186, 130] on textarea at bounding box center [252, 134] width 187 height 20
click at [180, 133] on textarea "10.1" at bounding box center [252, 134] width 187 height 20
click at [203, 130] on textarea "10.1." at bounding box center [252, 134] width 187 height 20
click at [190, 132] on textarea "10.1." at bounding box center [252, 134] width 187 height 20
paste textarea "[PERSON_NAME] local employment through business support, local procurement, and…"
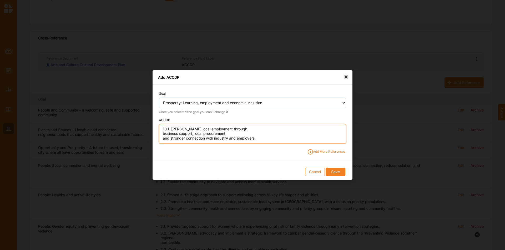
click at [237, 129] on textarea "10.1. [PERSON_NAME] local employment through business support, local procuremen…" at bounding box center [252, 134] width 187 height 20
click at [297, 131] on textarea "10.1. [PERSON_NAME] local employment through business support, local procuremen…" at bounding box center [252, 134] width 187 height 20
type textarea "10.1. [PERSON_NAME] local employment through business support, local procuremen…"
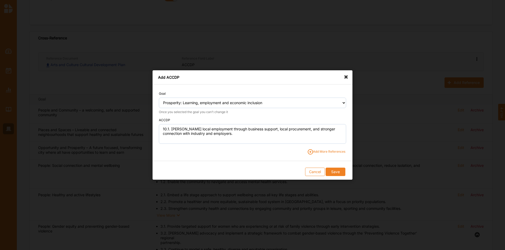
click at [326, 150] on span "Add More References" at bounding box center [326, 152] width 38 height 5
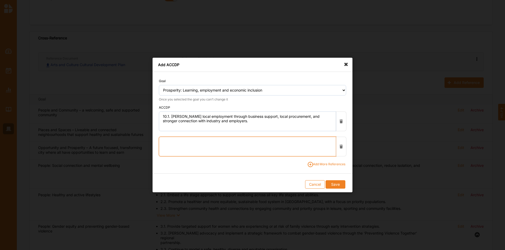
click at [183, 150] on textarea at bounding box center [247, 147] width 177 height 20
click at [191, 146] on textarea "10.2." at bounding box center [247, 147] width 177 height 20
paste textarea "Connect people to lifelong learning opportunities, build employment and entrepr…"
click at [237, 141] on textarea "10.2. Connect people to lifelong learning opportunities, build employment and e…" at bounding box center [247, 147] width 177 height 20
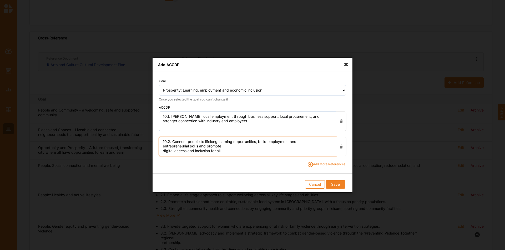
scroll to position [0, 0]
click at [300, 142] on textarea "10.2. Connect people to lifelong learning opportunities, build employment and e…" at bounding box center [247, 147] width 177 height 20
click at [198, 144] on textarea "10.2. Connect people to lifelong learning opportunities, build employment and e…" at bounding box center [247, 147] width 177 height 20
click at [198, 148] on textarea "10.2. Connect people to lifelong learning opportunities, build employment and e…" at bounding box center [247, 147] width 177 height 20
click at [262, 148] on textarea "10.2. Connect people to lifelong learning opportunities, build employment and e…" at bounding box center [247, 147] width 177 height 20
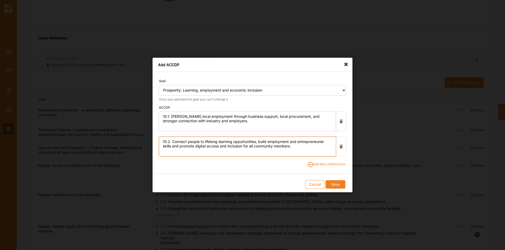
type textarea "10.2. Connect people to lifelong learning opportunities, build employment and e…"
click at [330, 164] on span "Add More References" at bounding box center [326, 164] width 38 height 5
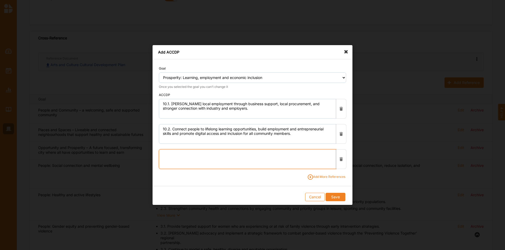
click at [201, 155] on textarea at bounding box center [247, 160] width 177 height 20
drag, startPoint x: 183, startPoint y: 153, endPoint x: 204, endPoint y: 162, distance: 23.1
click at [188, 154] on textarea "10.3." at bounding box center [247, 160] width 177 height 20
paste textarea "Manage programs and infrastructure to support people to develop skills in creat…"
click at [242, 156] on textarea "10.3. Manage programs and infrastructure to support people to develop skills in…" at bounding box center [247, 160] width 177 height 20
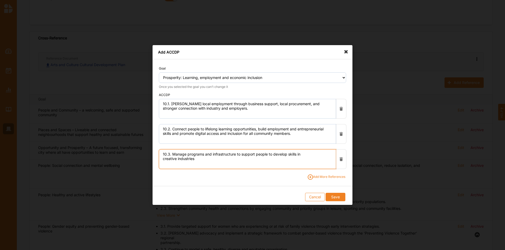
click at [314, 153] on textarea "10.3. Manage programs and infrastructure to support people to develop skills in…" at bounding box center [247, 160] width 177 height 20
click at [326, 152] on textarea "10.3. Manage programs and infrastructure to support people to develop skills in…" at bounding box center [247, 160] width 177 height 20
click at [186, 163] on textarea "10.3. Manage programs and infrastructure to support people to develop skills in…" at bounding box center [247, 160] width 177 height 20
type textarea "10.3. Manage programs and infrastructure to support people to develop skills in…"
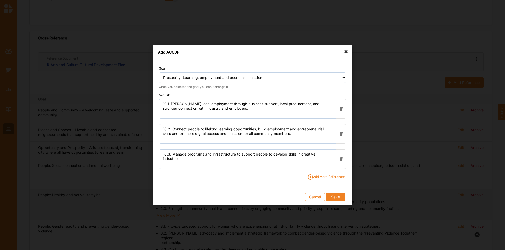
click at [338, 199] on button "Save" at bounding box center [334, 197] width 19 height 8
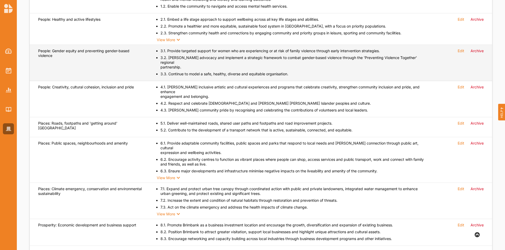
scroll to position [176, 0]
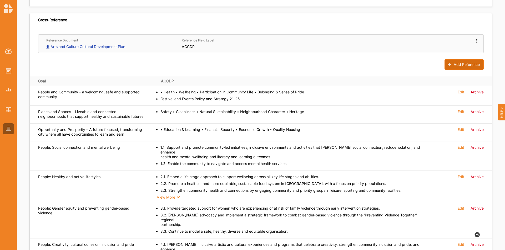
click at [454, 66] on button "Add Reference" at bounding box center [463, 64] width 39 height 11
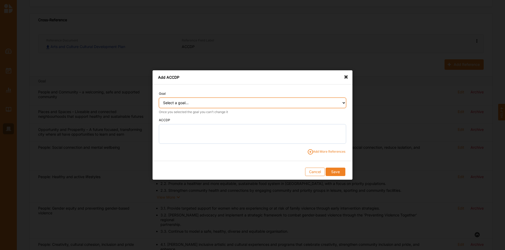
click at [237, 102] on select "Select a goal... People and Community – a welcoming, safe and supported communi…" at bounding box center [252, 103] width 187 height 11
select select "373"
click at [159, 98] on select "Select a goal... People and Community – a welcoming, safe and supported communi…" at bounding box center [252, 103] width 187 height 11
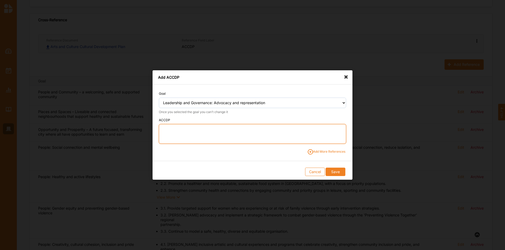
click at [216, 132] on textarea at bounding box center [252, 134] width 187 height 20
click at [208, 132] on textarea "11.1." at bounding box center [252, 134] width 187 height 20
paste textarea "Manage programs and infrastructure to support people to develop skills in creat…"
click at [250, 128] on textarea "11.1. Manage programs and infrastructure to support people to develop skills in…" at bounding box center [252, 134] width 187 height 20
drag, startPoint x: 214, startPoint y: 136, endPoint x: 169, endPoint y: 131, distance: 45.5
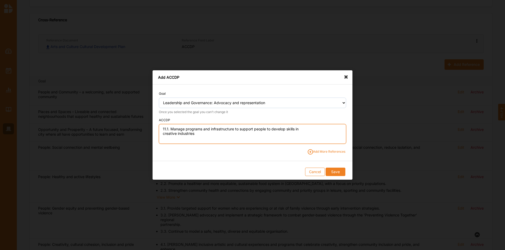
click at [169, 131] on textarea "11.1. Manage programs and infrastructure to support people to develop skills in…" at bounding box center [252, 134] width 187 height 20
click at [184, 132] on textarea "11.1." at bounding box center [252, 134] width 187 height 20
paste textarea "Champion the interests and needs of our community through strategic, collaborat…"
click at [222, 130] on textarea "11.1. Champion the interests and needs of our community through strategic, coll…" at bounding box center [252, 134] width 187 height 20
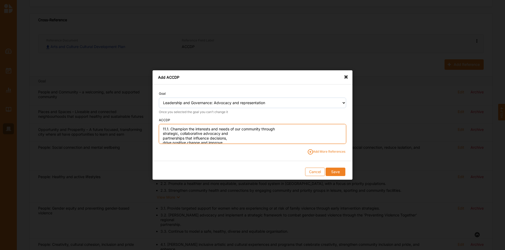
click at [287, 128] on textarea "11.1. Champion the interests and needs of our community through strategic, coll…" at bounding box center [252, 134] width 187 height 20
click at [172, 132] on textarea "11.1. Champion the interests and needs of our community through strategic, coll…" at bounding box center [252, 134] width 187 height 20
click at [239, 132] on textarea "11.1. Champion the interests and needs of our community through strategic, coll…" at bounding box center [252, 134] width 187 height 20
click at [296, 131] on textarea "11.1. Champion the interests and needs of our community through strategic, coll…" at bounding box center [252, 134] width 187 height 20
click at [300, 133] on textarea "11.1. Champion the interests and needs of our community through strategic, coll…" at bounding box center [252, 134] width 187 height 20
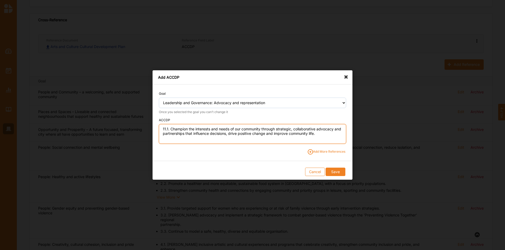
type textarea "11.1. Champion the interests and needs of our community through strategic, coll…"
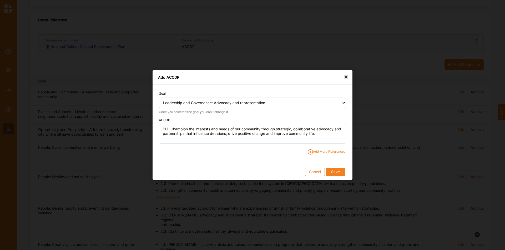
click at [318, 150] on span "Add More References" at bounding box center [326, 152] width 38 height 5
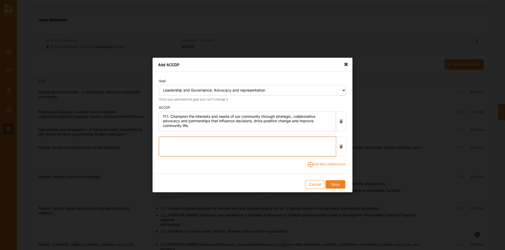
click at [189, 146] on textarea at bounding box center [247, 147] width 177 height 20
paste textarea "heard, valued and reflected in decisionmaking and service design through partne…"
drag, startPoint x: 172, startPoint y: 142, endPoint x: 192, endPoint y: 145, distance: 20.5
click at [172, 142] on textarea "11.2. heard, valued and reflected in decisionmaking and service design through …" at bounding box center [247, 147] width 177 height 20
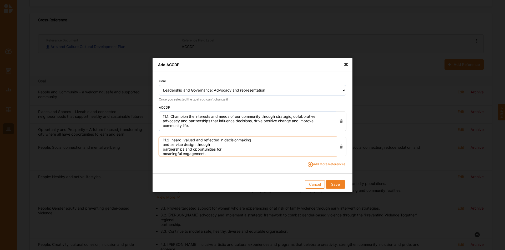
paste textarea "Ensure diverse community voices"
click at [299, 141] on textarea "11.2. Ensure diverse community voices heard, valued and reflected in decisionma…" at bounding box center [247, 147] width 177 height 20
click at [220, 147] on textarea "11.2. Ensure diverse community voices heard, valued and reflected in decision-m…" at bounding box center [247, 147] width 177 height 20
click at [213, 145] on textarea "11.2. Ensure diverse community voices heard, valued and reflected in decision-m…" at bounding box center [247, 147] width 177 height 20
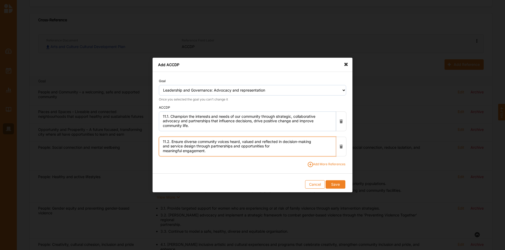
click at [278, 150] on textarea "11.2. Ensure diverse community voices heard, valued and reflected in decision-m…" at bounding box center [247, 147] width 177 height 20
click at [275, 144] on textarea "11.2. Ensure diverse community voices heard, valued and reflected in decision-m…" at bounding box center [247, 147] width 177 height 20
type textarea "11.2. Ensure diverse community voices heard, valued and reflected in decision-m…"
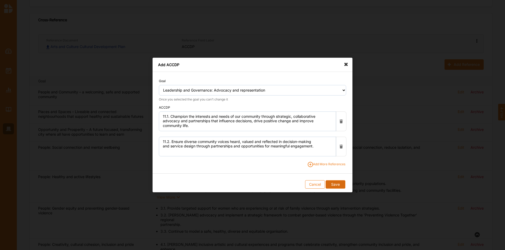
click at [337, 184] on button "Save" at bounding box center [334, 185] width 19 height 8
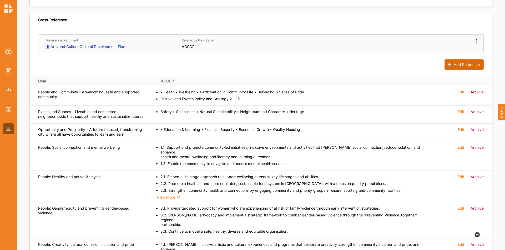
click at [470, 66] on button "Add Reference" at bounding box center [463, 64] width 39 height 11
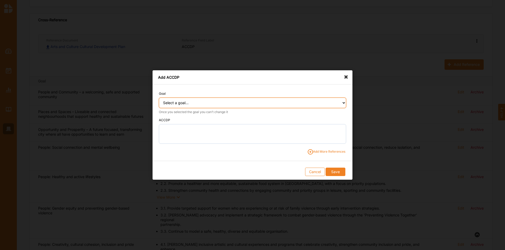
click at [208, 103] on select "Select a goal... People and Community – a welcoming, safe and supported communi…" at bounding box center [252, 103] width 187 height 11
select select "374"
click at [159, 98] on select "Select a goal... People and Community – a welcoming, safe and supported communi…" at bounding box center [252, 103] width 187 height 11
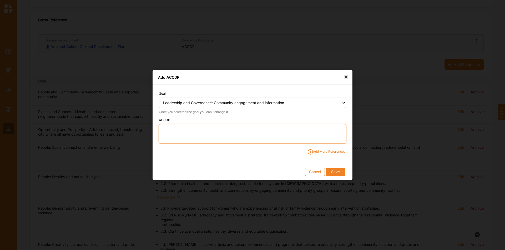
click at [184, 135] on textarea at bounding box center [252, 134] width 187 height 20
drag, startPoint x: 180, startPoint y: 130, endPoint x: 187, endPoint y: 134, distance: 8.1
click at [181, 131] on textarea "12.1." at bounding box center [252, 134] width 187 height 20
paste textarea "Improve communication with the community by testing, measuring, and evaluating …"
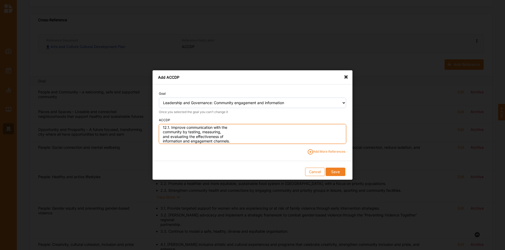
click at [239, 128] on textarea "12.1. Improve communication with the community by testing, measuring, and evalu…" at bounding box center [252, 134] width 187 height 20
drag, startPoint x: 293, startPoint y: 128, endPoint x: 295, endPoint y: 133, distance: 5.5
click at [295, 133] on textarea "12.1. Improve communication with the community by testing, measuring, and evalu…" at bounding box center [252, 134] width 187 height 20
click at [300, 129] on textarea "12.1. Improve communication with the community by testing, measuring, and evalu…" at bounding box center [252, 134] width 187 height 20
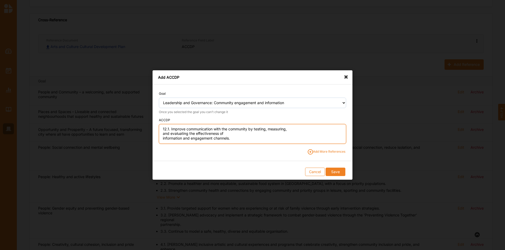
click at [288, 129] on textarea "12.1. Improve communication with the community by testing, measuring, and evalu…" at bounding box center [252, 134] width 187 height 20
click at [196, 135] on textarea "12.1. Improve communication with the community by testing, measuring, and evalu…" at bounding box center [252, 134] width 187 height 20
type textarea "12.1. Improve communication with the community by testing, measuring, and evalu…"
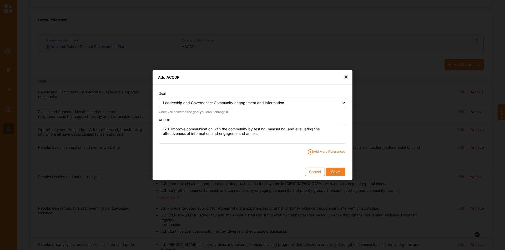
click at [319, 151] on span "Add More References" at bounding box center [326, 152] width 38 height 5
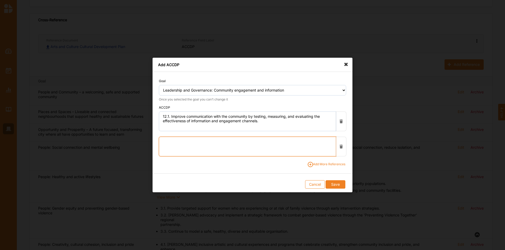
click at [188, 146] on textarea at bounding box center [247, 147] width 177 height 20
paste textarea "Support transparent and inclusive, [CSS] community involvement in local decisio…"
drag, startPoint x: 252, startPoint y: 143, endPoint x: 252, endPoint y: 138, distance: 4.7
click at [252, 141] on textarea "12.2. Support transparent and inclusive, [CSS] community involvement in local d…" at bounding box center [247, 147] width 177 height 20
click at [302, 143] on textarea "12.2. Support transparent and inclusive, community involvement in local decisio…" at bounding box center [247, 147] width 177 height 20
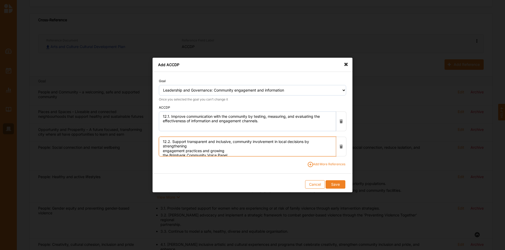
click at [193, 147] on textarea "12.2. Support transparent and inclusive, community involvement in local decisio…" at bounding box center [247, 147] width 177 height 20
click at [263, 147] on textarea "12.2. Support transparent and inclusive, community involvement in local decisio…" at bounding box center [247, 147] width 177 height 20
click at [233, 152] on textarea "12.2. Support transparent and inclusive, community involvement in local decisio…" at bounding box center [247, 147] width 177 height 20
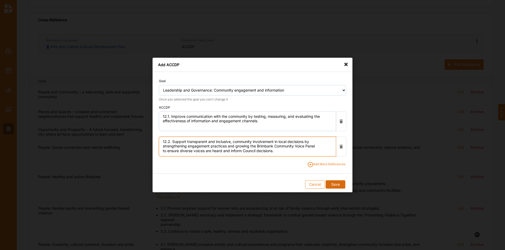
type textarea "12.2. Support transparent and inclusive, community involvement in local decisio…"
click at [335, 187] on button "Save" at bounding box center [334, 185] width 19 height 8
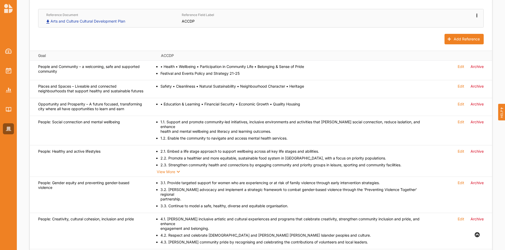
scroll to position [202, 0]
click at [476, 13] on icon at bounding box center [476, 14] width 4 height 4
click at [242, 35] on div "Add Reference" at bounding box center [261, 35] width 462 height 17
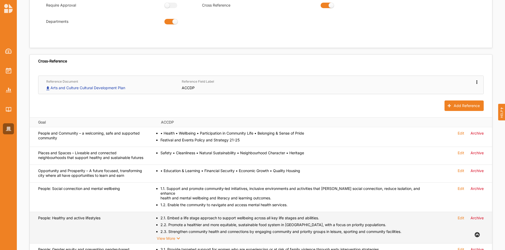
scroll to position [123, 0]
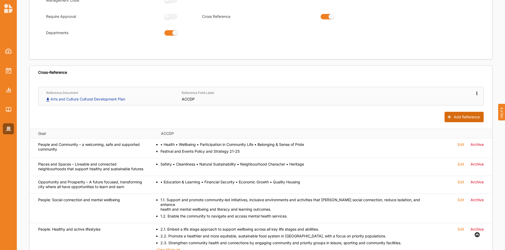
click at [459, 116] on button "Add Reference" at bounding box center [463, 117] width 39 height 11
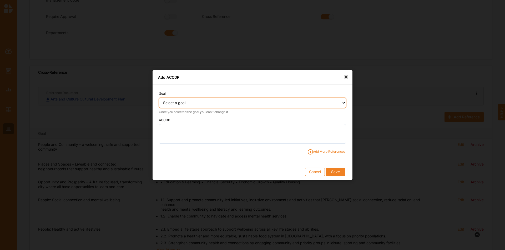
click at [246, 105] on select "Select a goal... People and Community – a welcoming, safe and supported communi…" at bounding box center [252, 103] width 187 height 11
select select "375"
click at [159, 98] on select "Select a goal... People and Community – a welcoming, safe and supported communi…" at bounding box center [252, 103] width 187 height 11
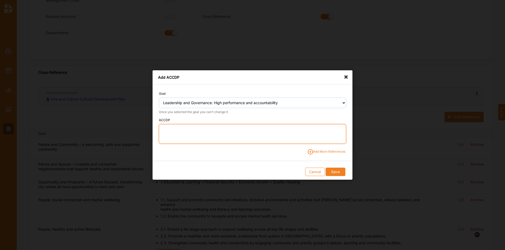
click at [169, 130] on textarea at bounding box center [252, 134] width 187 height 20
click at [204, 131] on textarea "13.1." at bounding box center [252, 134] width 187 height 20
paste textarea "Strengthen long-term financial accountability and sustainability through respon…"
click at [246, 131] on textarea "13.1. Strengthen long-term financial accountability and sustainability through …" at bounding box center [252, 134] width 187 height 20
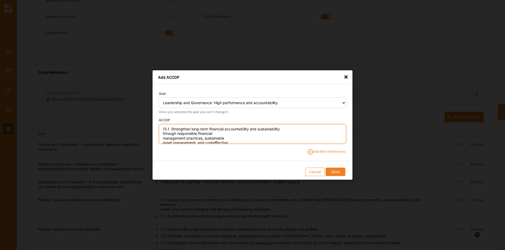
click at [287, 131] on textarea "13.1. Strengthen long-term financial accountability and sustainability through …" at bounding box center [252, 134] width 187 height 20
click at [227, 135] on textarea "13.1. Strengthen long-term financial accountability and sustainability through …" at bounding box center [252, 134] width 187 height 20
click at [275, 134] on textarea "13.1. Strengthen long-term financial accountability and sustainability through …" at bounding box center [252, 134] width 187 height 20
click at [305, 132] on textarea "13.1. Strengthen long-term financial accountability and sustainability through …" at bounding box center [252, 134] width 187 height 20
type textarea "13.1. Strengthen long-term financial accountability and sustainability through …"
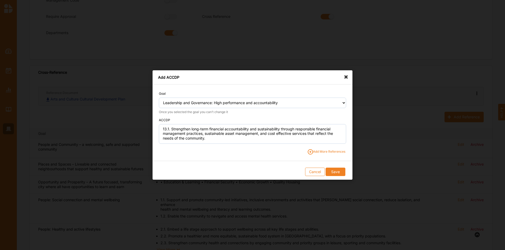
click at [324, 153] on span "Add More References" at bounding box center [326, 152] width 38 height 5
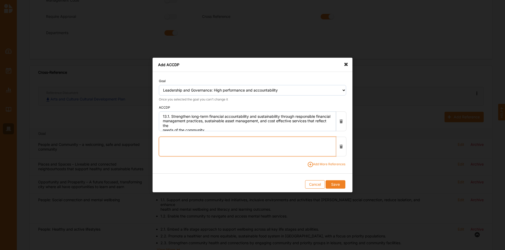
click at [186, 144] on textarea at bounding box center [247, 147] width 177 height 20
click at [192, 143] on textarea "13.2." at bounding box center [247, 147] width 177 height 20
paste textarea "Embed a culture of continuous learning and professional development to support …"
click at [253, 145] on textarea "13.2. Embed a culture of continuous learning and professional development to su…" at bounding box center [247, 147] width 177 height 20
click at [253, 143] on textarea "13.2. Embed a culture of continuous learning and professional development to su…" at bounding box center [247, 147] width 177 height 20
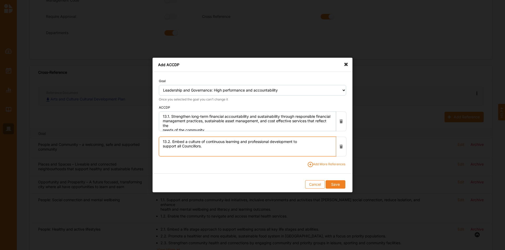
click at [306, 142] on textarea "13.2. Embed a culture of continuous learning and professional development to su…" at bounding box center [247, 147] width 177 height 20
type textarea "13.2. Embed a culture of continuous learning and professional development to su…"
click at [319, 164] on span "Add More References" at bounding box center [326, 164] width 38 height 5
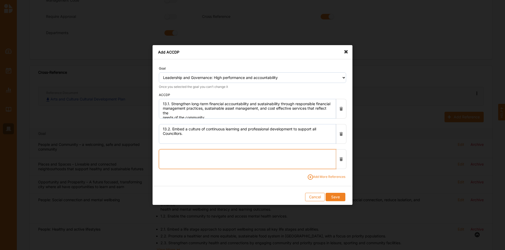
click at [172, 155] on textarea at bounding box center [247, 160] width 177 height 20
drag, startPoint x: 188, startPoint y: 151, endPoint x: 186, endPoint y: 153, distance: 3.2
click at [187, 151] on textarea "13.3." at bounding box center [247, 160] width 177 height 20
paste textarea "Enhance service delivery and improve customer experience through the ongoing im…"
click at [244, 153] on textarea "13.3. Enhance service delivery and improve customer experience through the ongo…" at bounding box center [247, 160] width 177 height 20
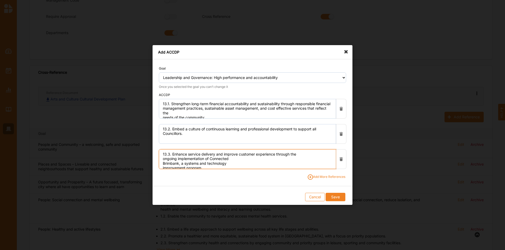
click at [307, 154] on textarea "13.3. Enhance service delivery and improve customer experience through the ongo…" at bounding box center [247, 160] width 177 height 20
click at [219, 157] on textarea "13.3. Enhance service delivery and improve customer experience through the ongo…" at bounding box center [247, 160] width 177 height 20
click at [285, 162] on textarea "13.3. Enhance service delivery and improve customer experience through the ongo…" at bounding box center [247, 160] width 177 height 20
click at [280, 159] on textarea "13.3. Enhance service delivery and improve customer experience through the ongo…" at bounding box center [247, 160] width 177 height 20
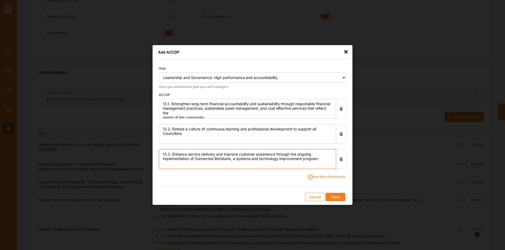
type textarea "13.3. Enhance service delivery and improve customer experience through the ongo…"
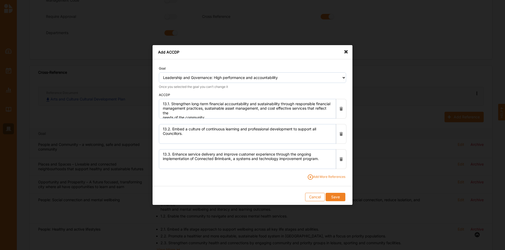
click at [319, 177] on span "Add More References" at bounding box center [326, 177] width 38 height 5
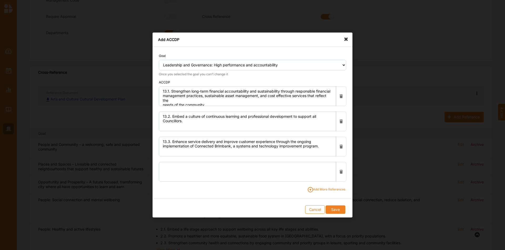
click at [170, 161] on div "Goal Select a goal... People and Community – a welcoming, safe and supported co…" at bounding box center [252, 120] width 200 height 146
click at [167, 167] on textarea at bounding box center [247, 172] width 177 height 20
drag, startPoint x: 182, startPoint y: 169, endPoint x: 185, endPoint y: 168, distance: 3.4
click at [184, 168] on textarea "13.4." at bounding box center [247, 172] width 177 height 20
paste textarea "Build trust and transparency by regularly reporting back to the community on wh…"
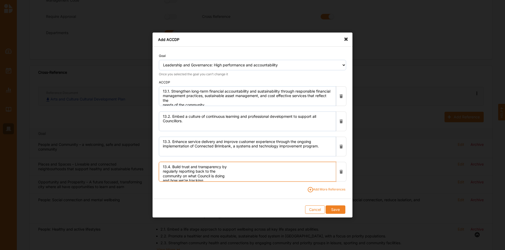
scroll to position [2, 0]
click at [239, 166] on textarea "13.4. Build trust and transparency by regularly reporting back to the community…" at bounding box center [247, 172] width 177 height 20
click at [289, 167] on textarea "13.4. Build trust and transparency by regularly reporting back to the community…" at bounding box center [247, 172] width 177 height 20
click at [180, 173] on textarea "13.4. Build trust and transparency by regularly reporting back to the community…" at bounding box center [247, 172] width 177 height 20
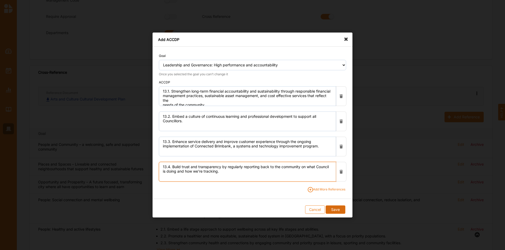
type textarea "13.4. Build trust and transparency by regularly reporting back to the community…"
click at [341, 209] on button "Save" at bounding box center [334, 210] width 19 height 8
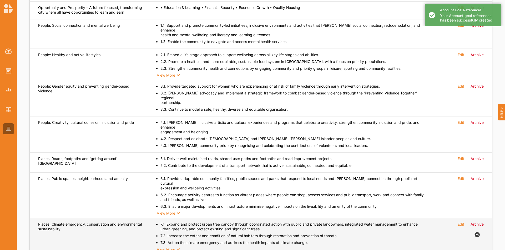
scroll to position [307, 0]
